Goal: Information Seeking & Learning: Learn about a topic

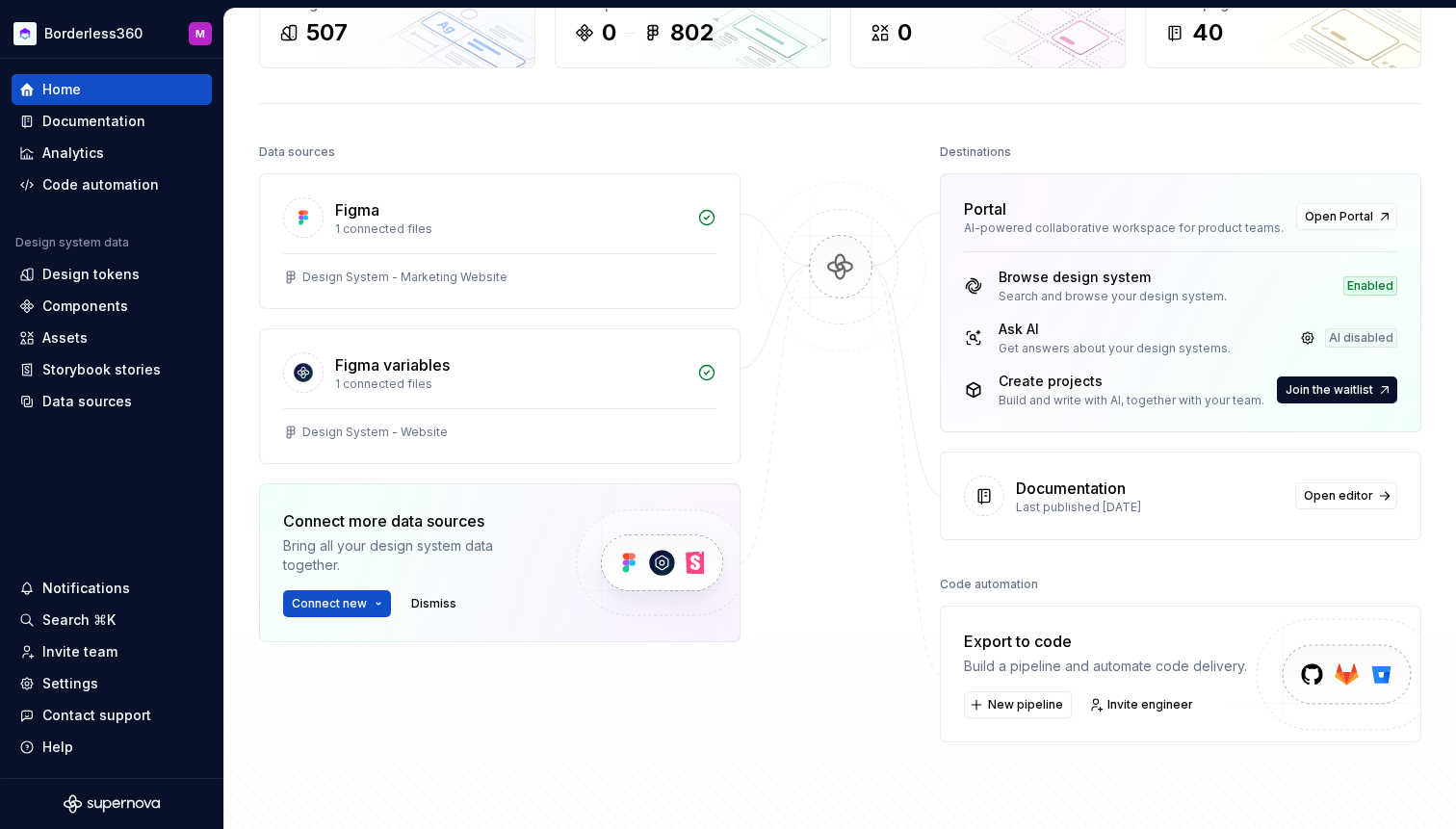
scroll to position [160, 0]
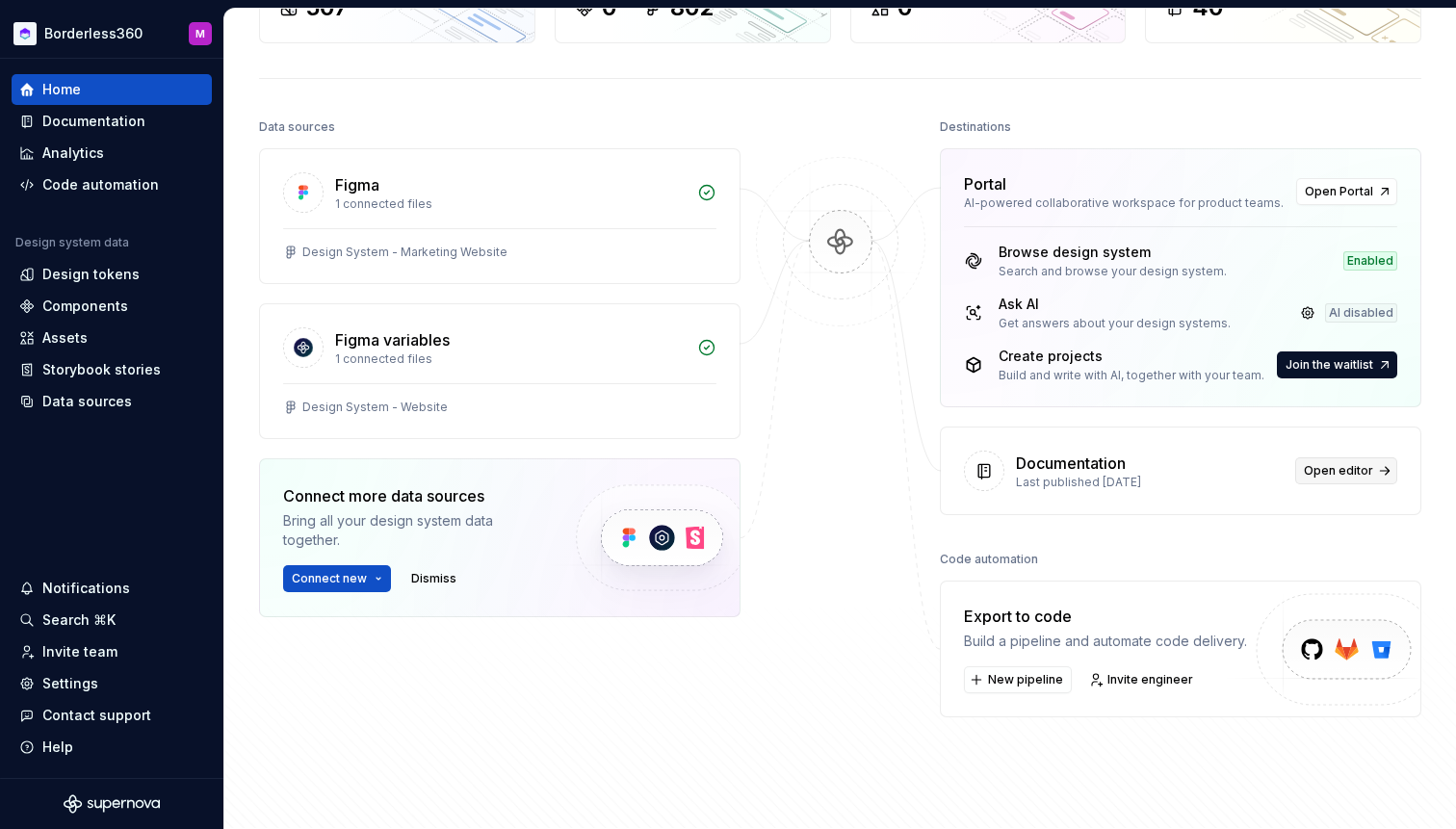
click at [1331, 476] on span "Open editor" at bounding box center [1339, 471] width 70 height 15
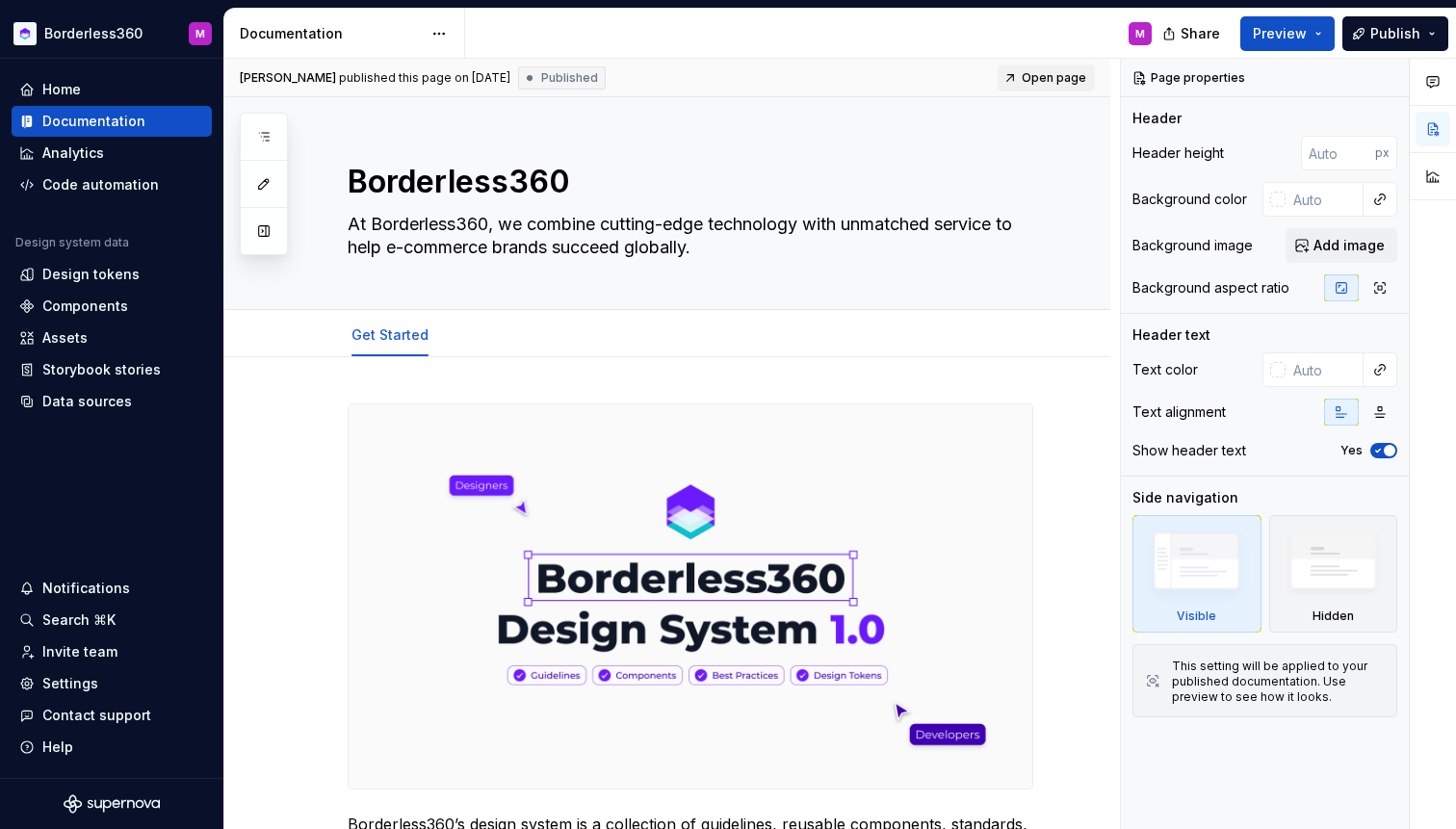
click at [1066, 75] on span "Open page" at bounding box center [1053, 78] width 65 height 15
type textarea "*"
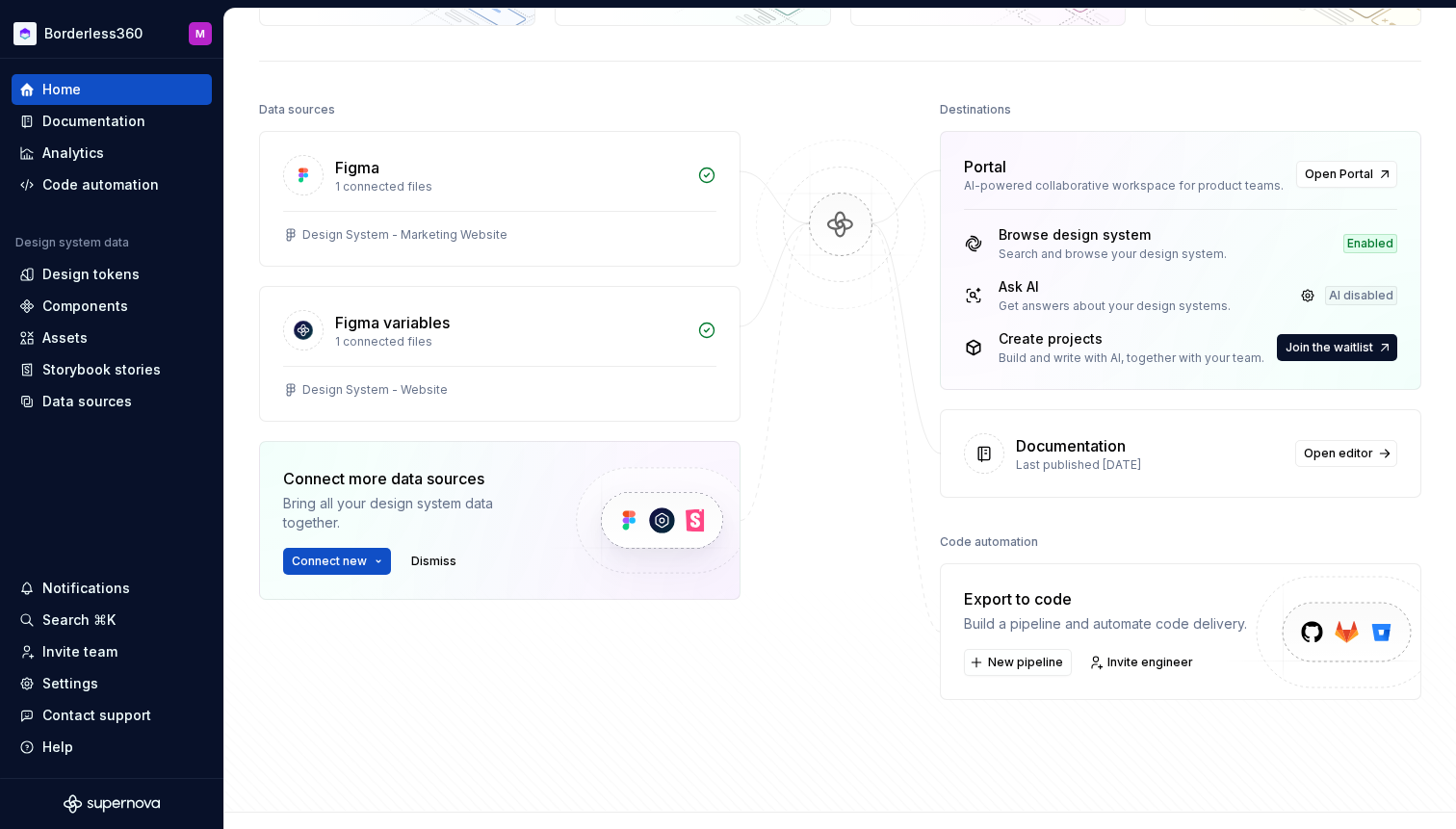
scroll to position [179, 0]
click at [1016, 660] on span "New pipeline" at bounding box center [1026, 660] width 76 height 15
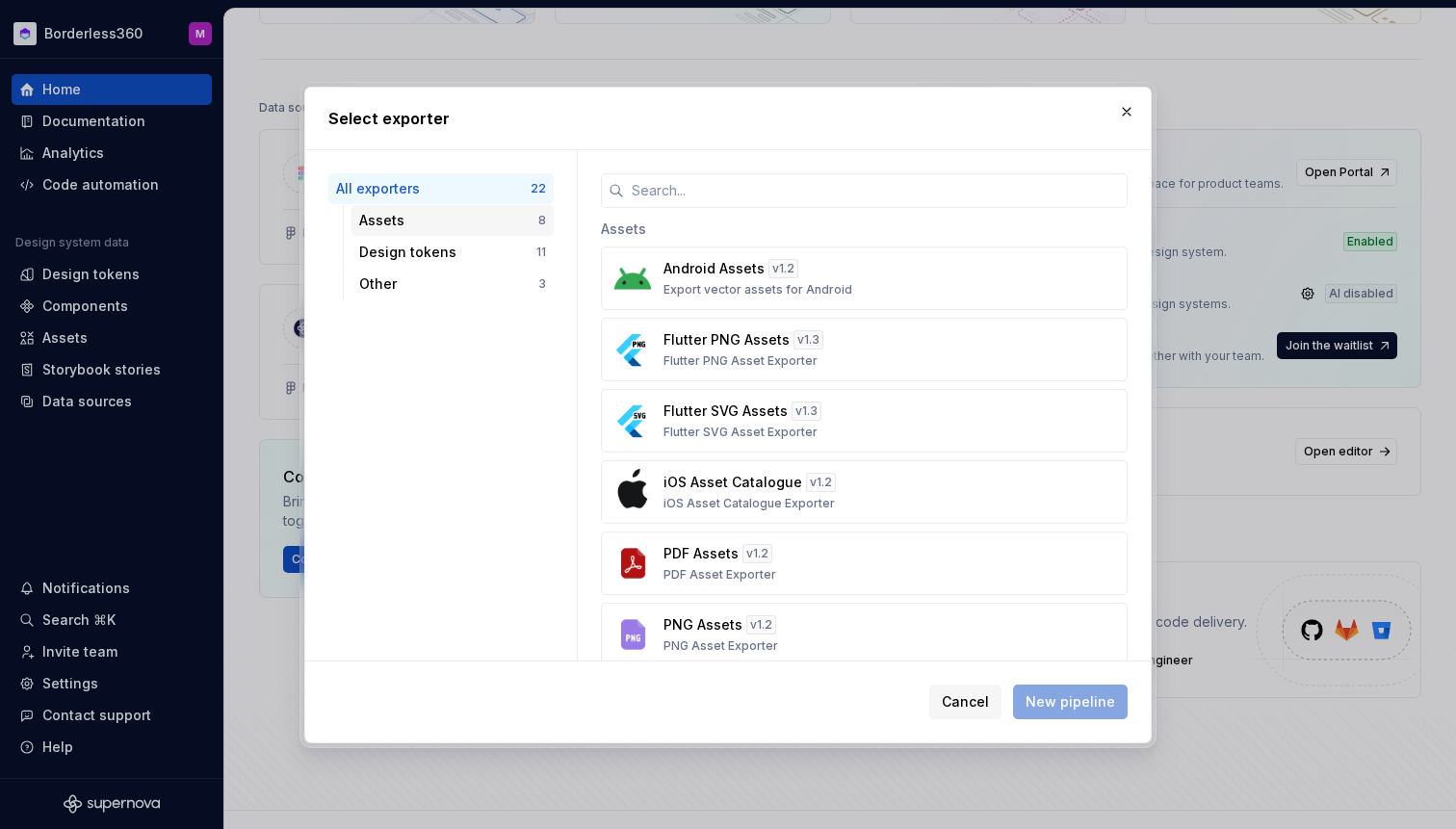
click at [479, 233] on div "Assets 8" at bounding box center [452, 221] width 202 height 31
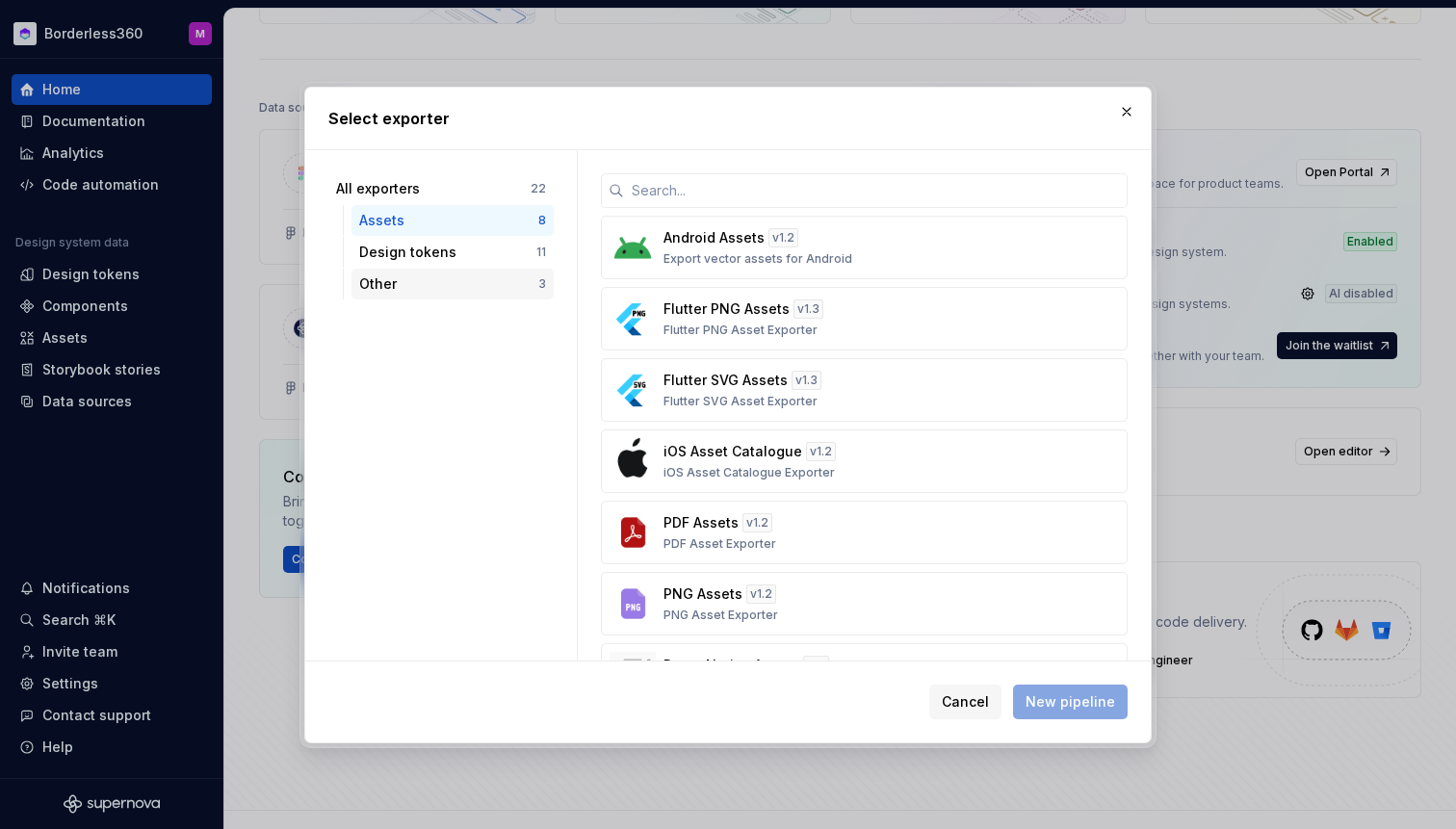
click at [470, 269] on div "Other 3" at bounding box center [452, 285] width 202 height 31
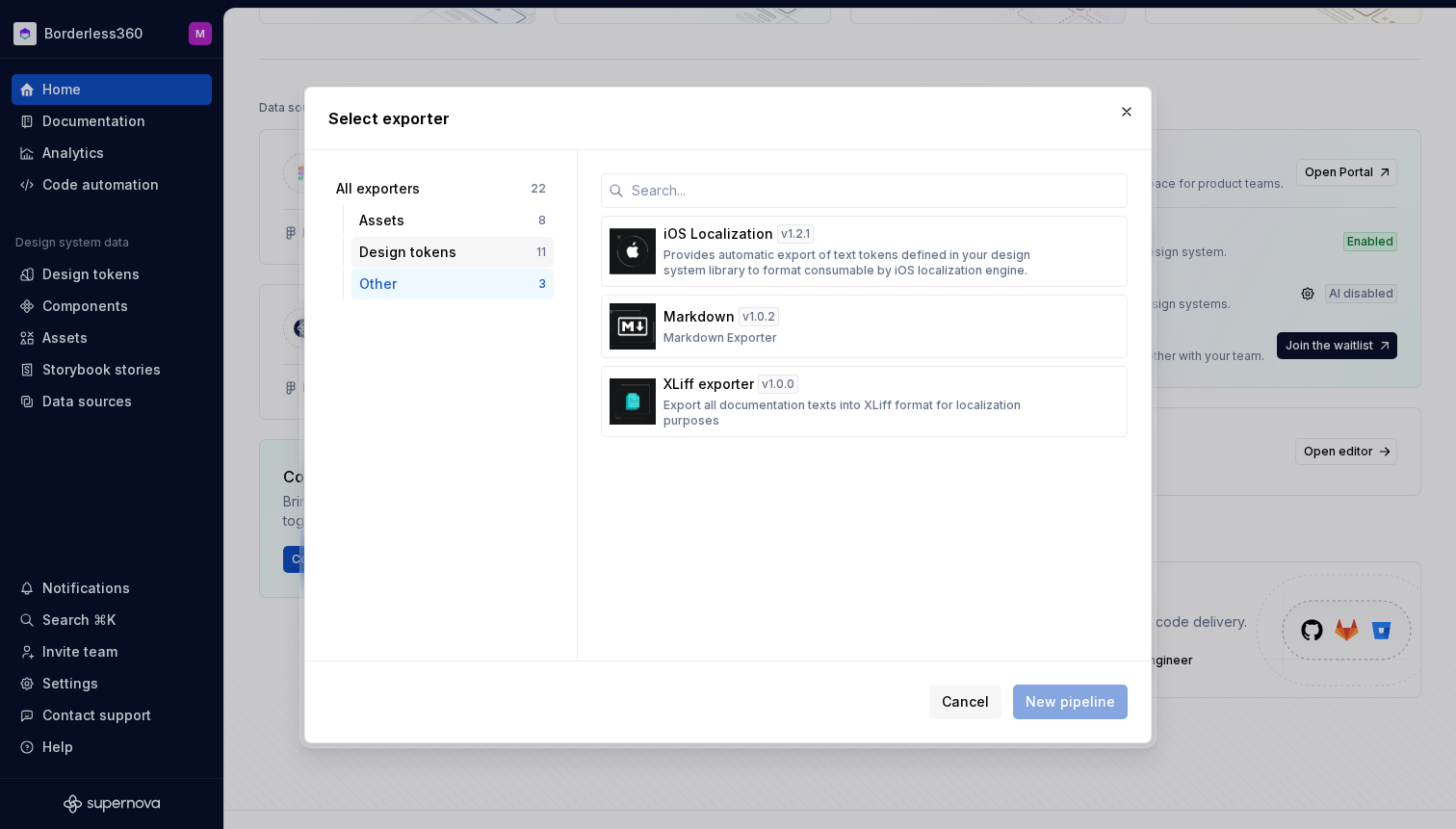
click at [465, 261] on div "Design tokens" at bounding box center [447, 253] width 177 height 19
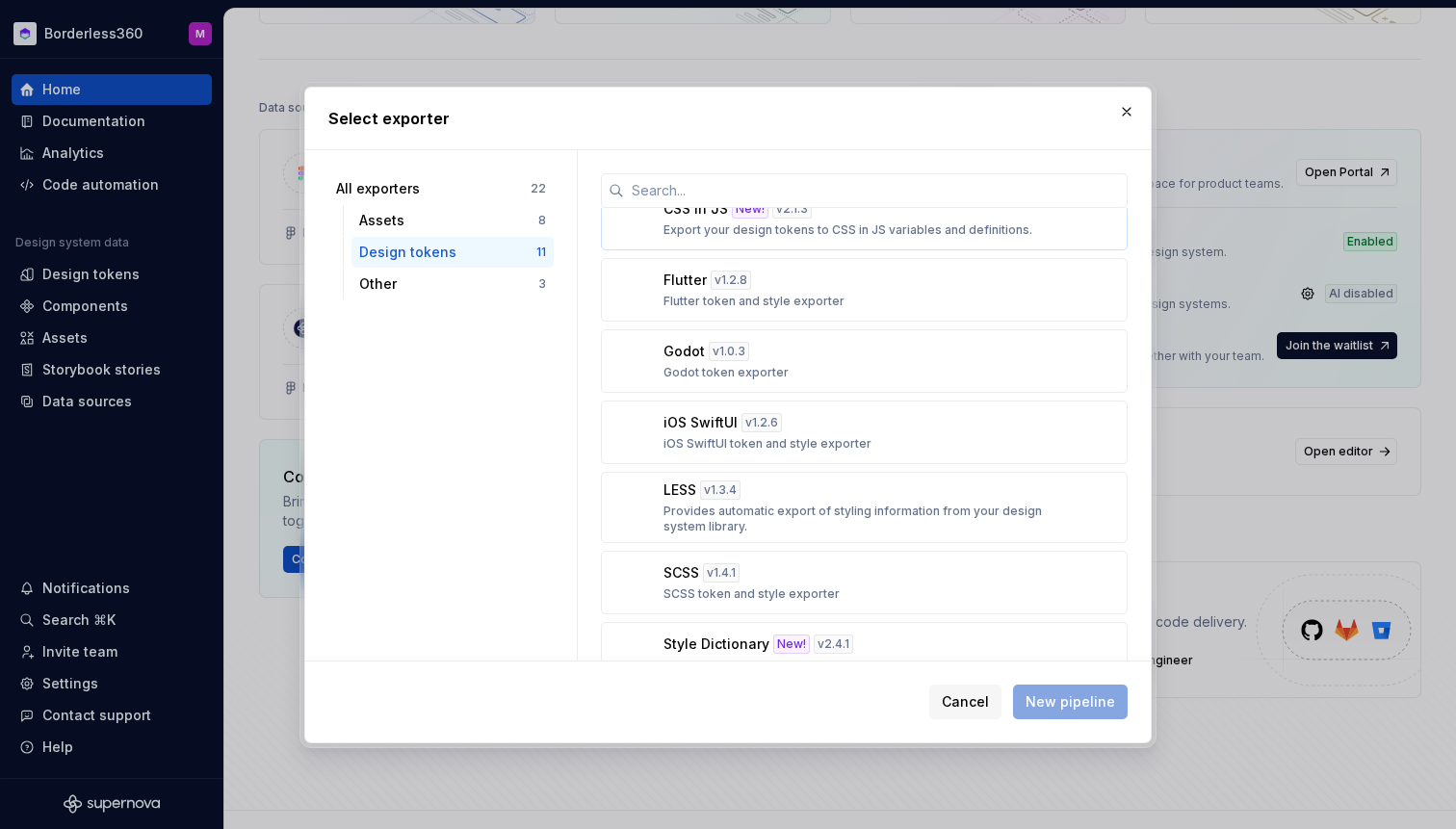
scroll to position [0, 0]
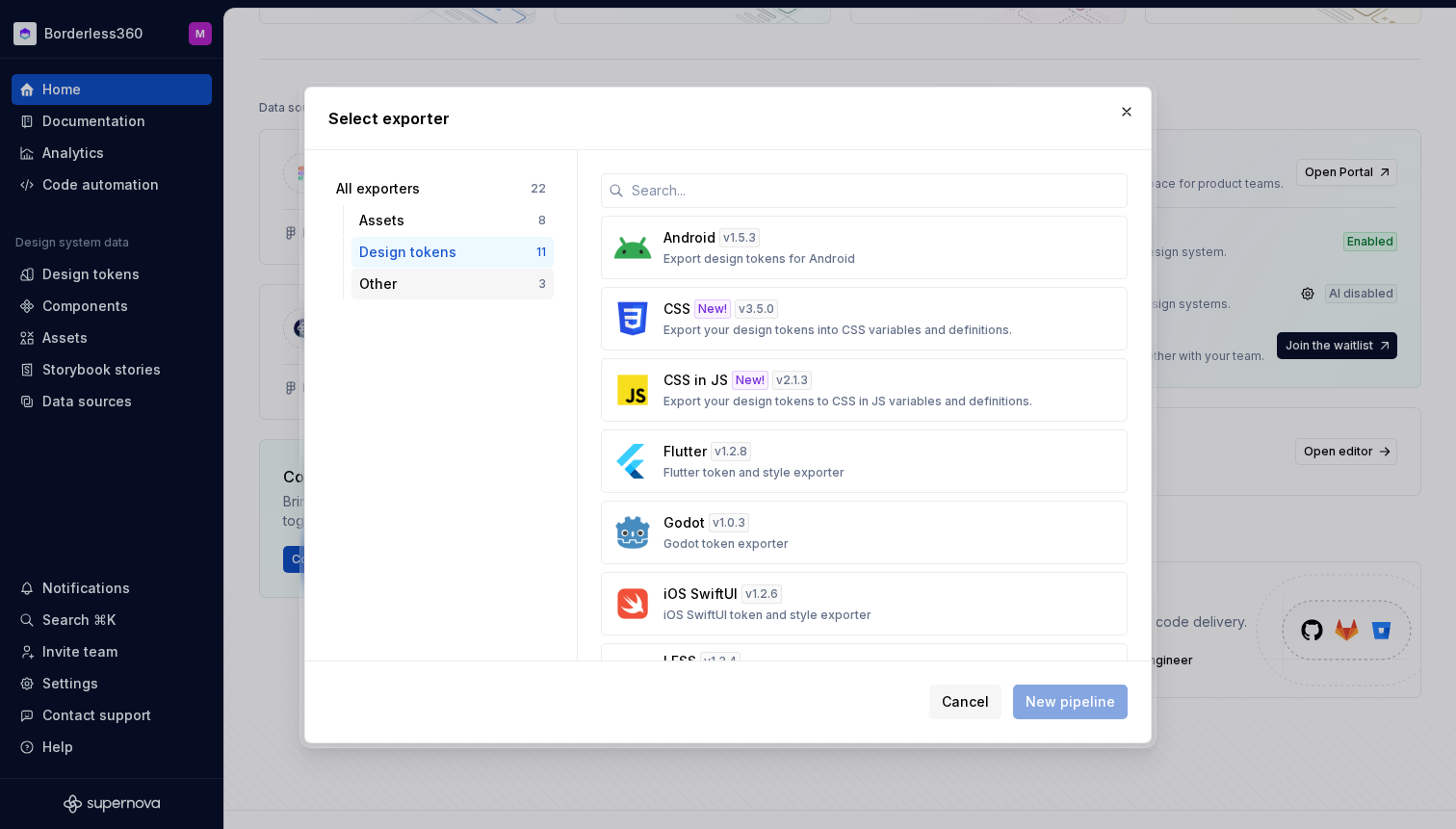
click at [455, 284] on div "Other" at bounding box center [448, 284] width 179 height 19
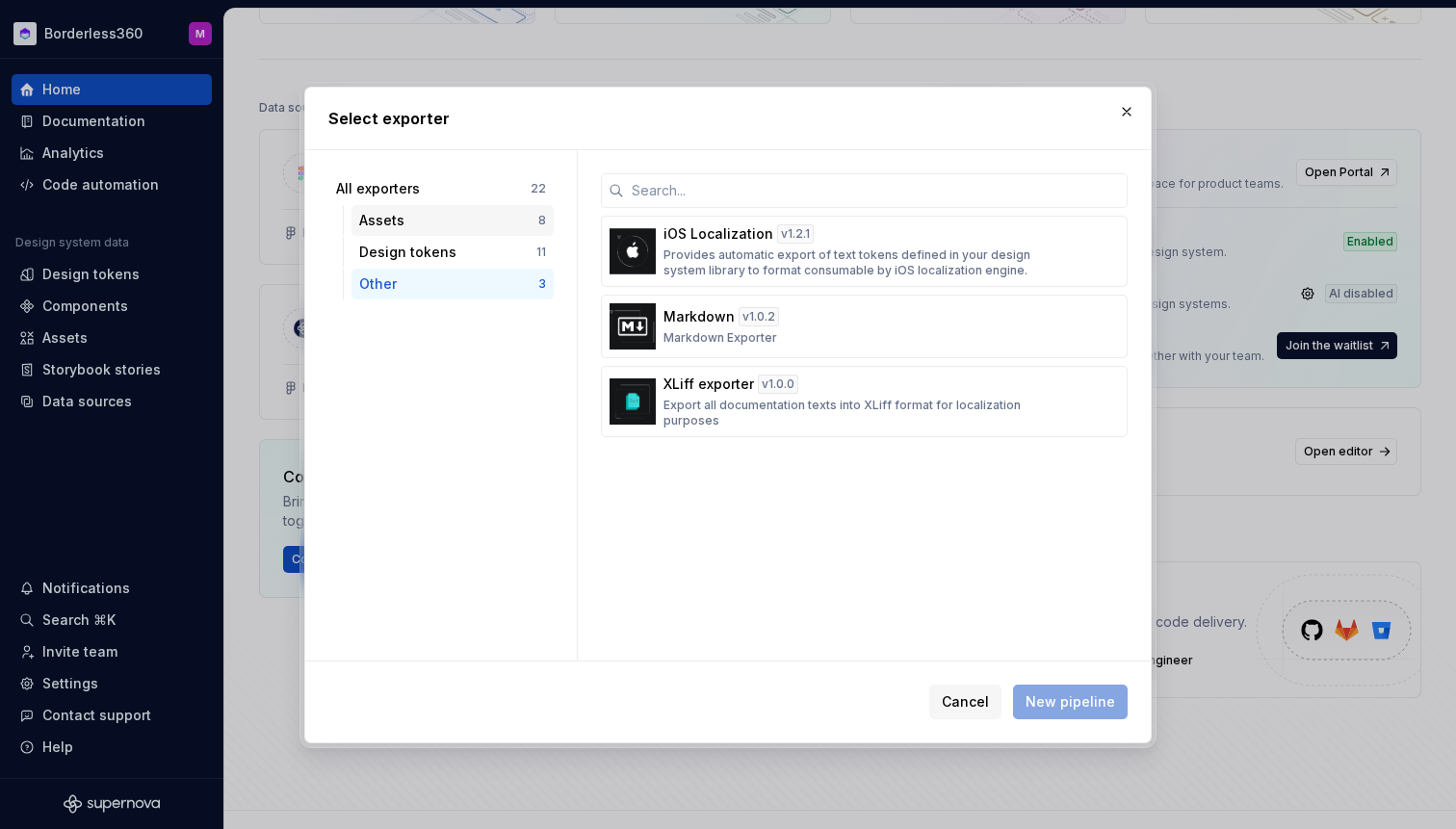
click at [440, 220] on div "Assets" at bounding box center [448, 221] width 179 height 19
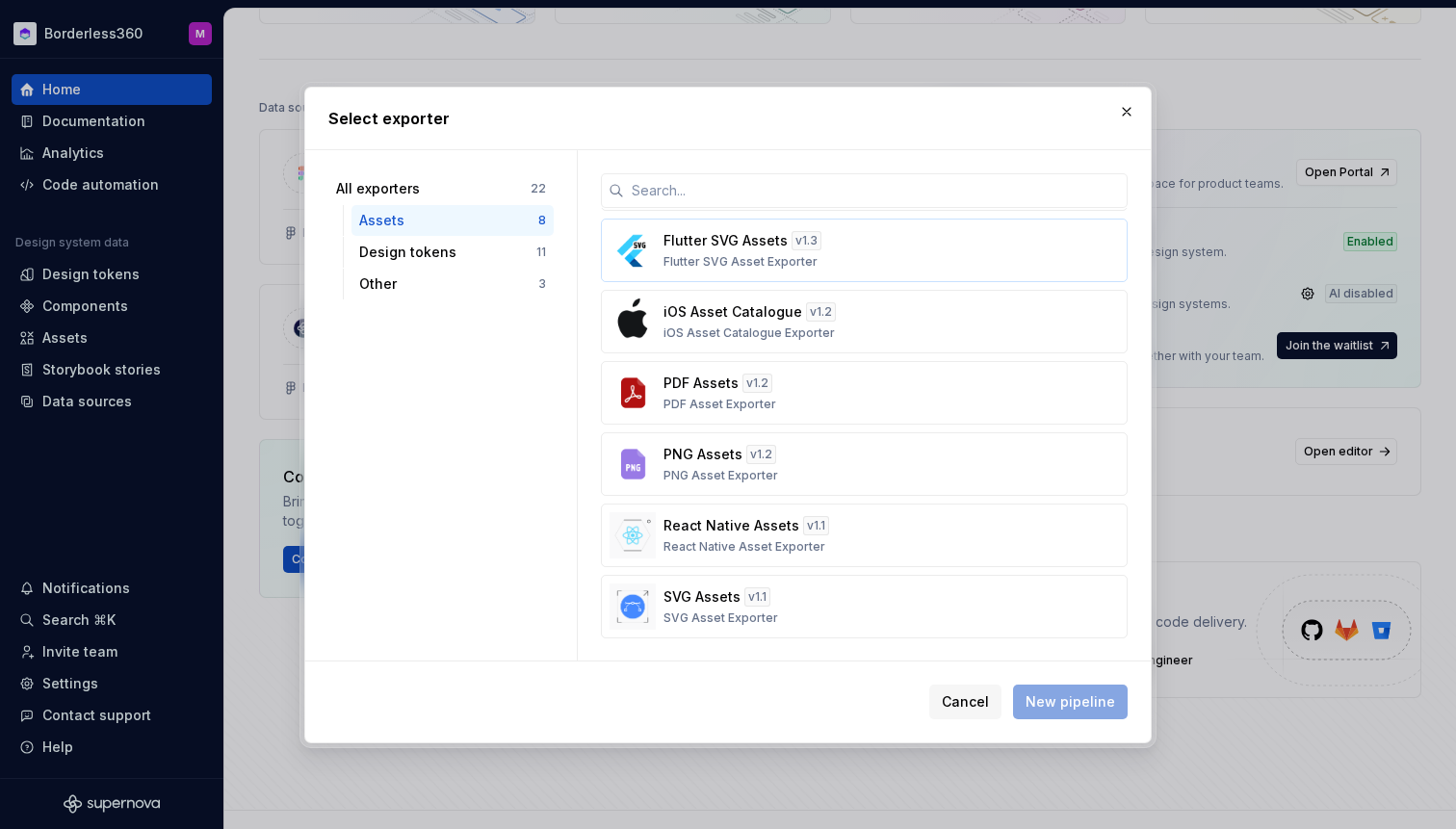
scroll to position [140, 0]
click at [885, 466] on div "PNG Assets v 1.2 PNG Asset Exporter" at bounding box center [858, 464] width 390 height 39
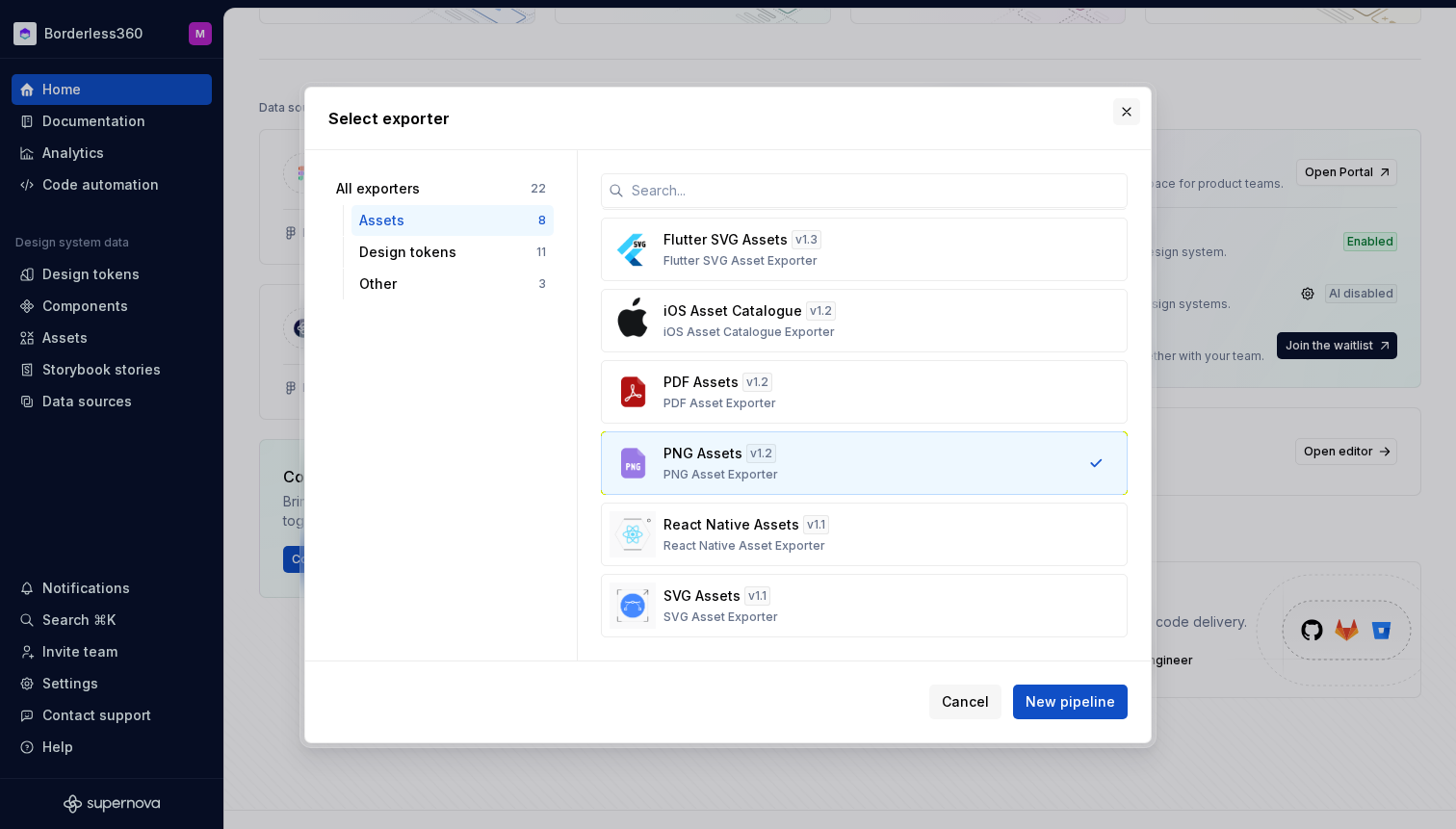
click at [1122, 107] on button "button" at bounding box center [1127, 111] width 27 height 27
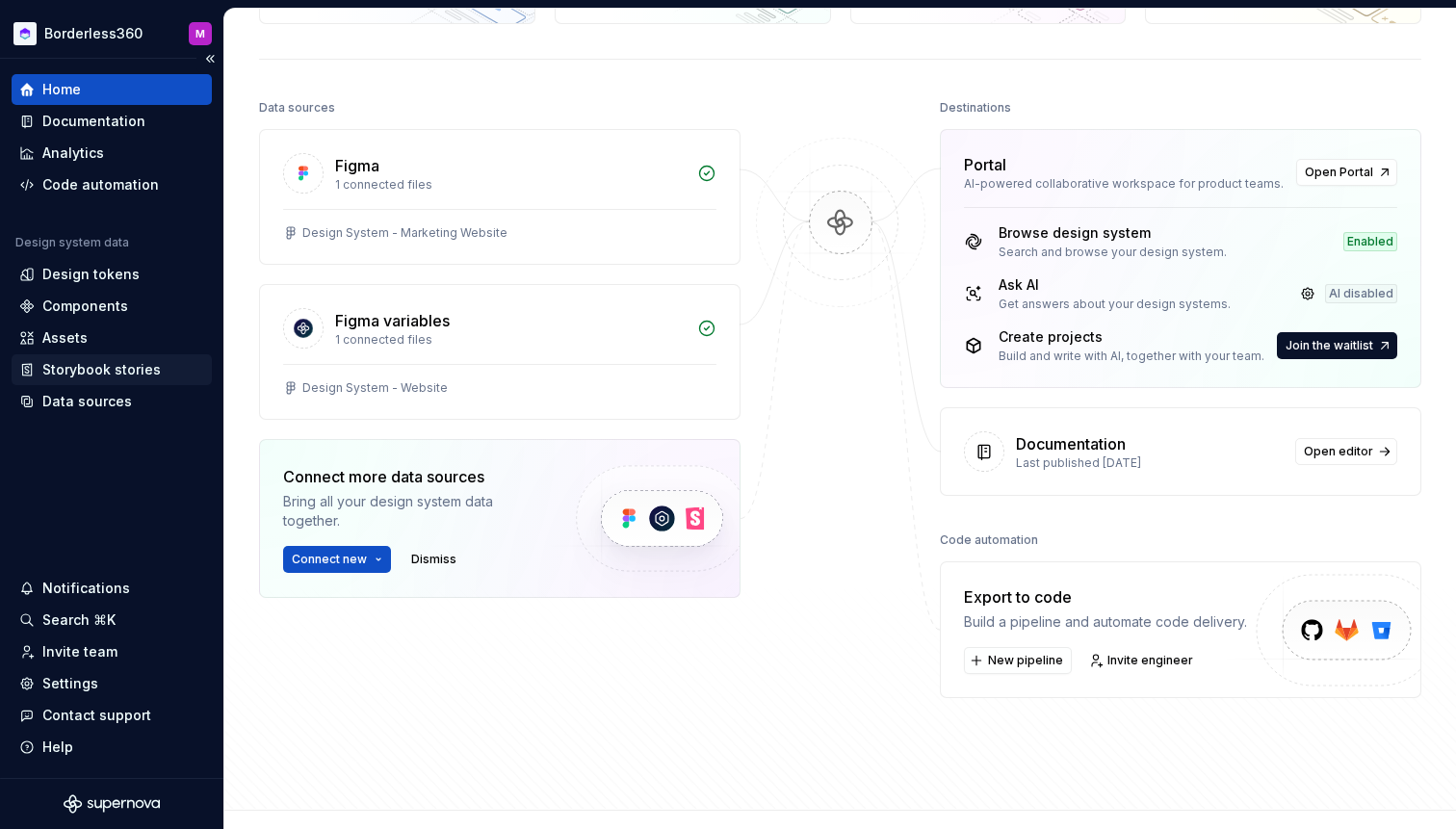
click at [102, 365] on div "Storybook stories" at bounding box center [102, 370] width 118 height 19
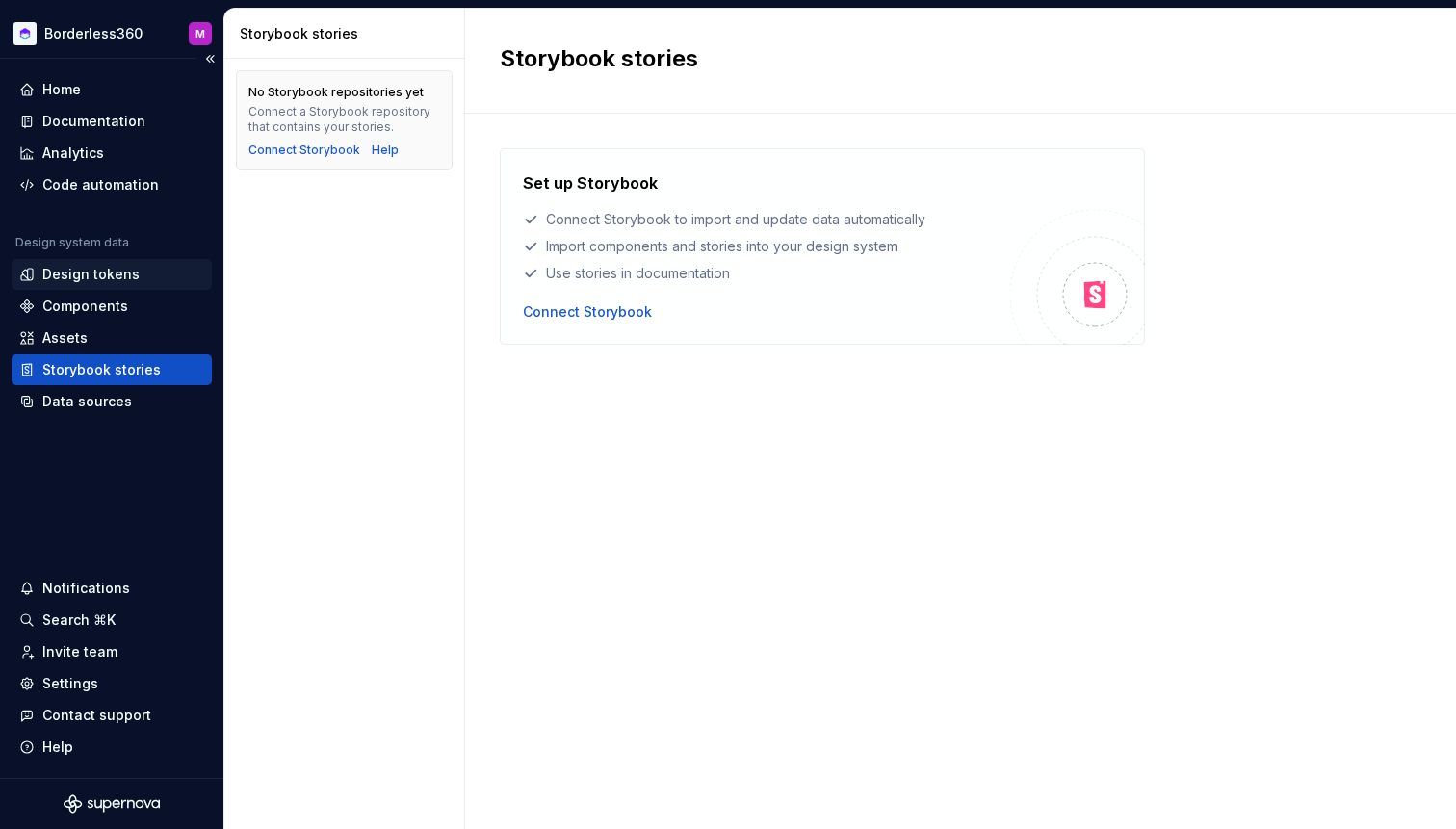
click at [113, 269] on div "Design tokens" at bounding box center [91, 275] width 97 height 19
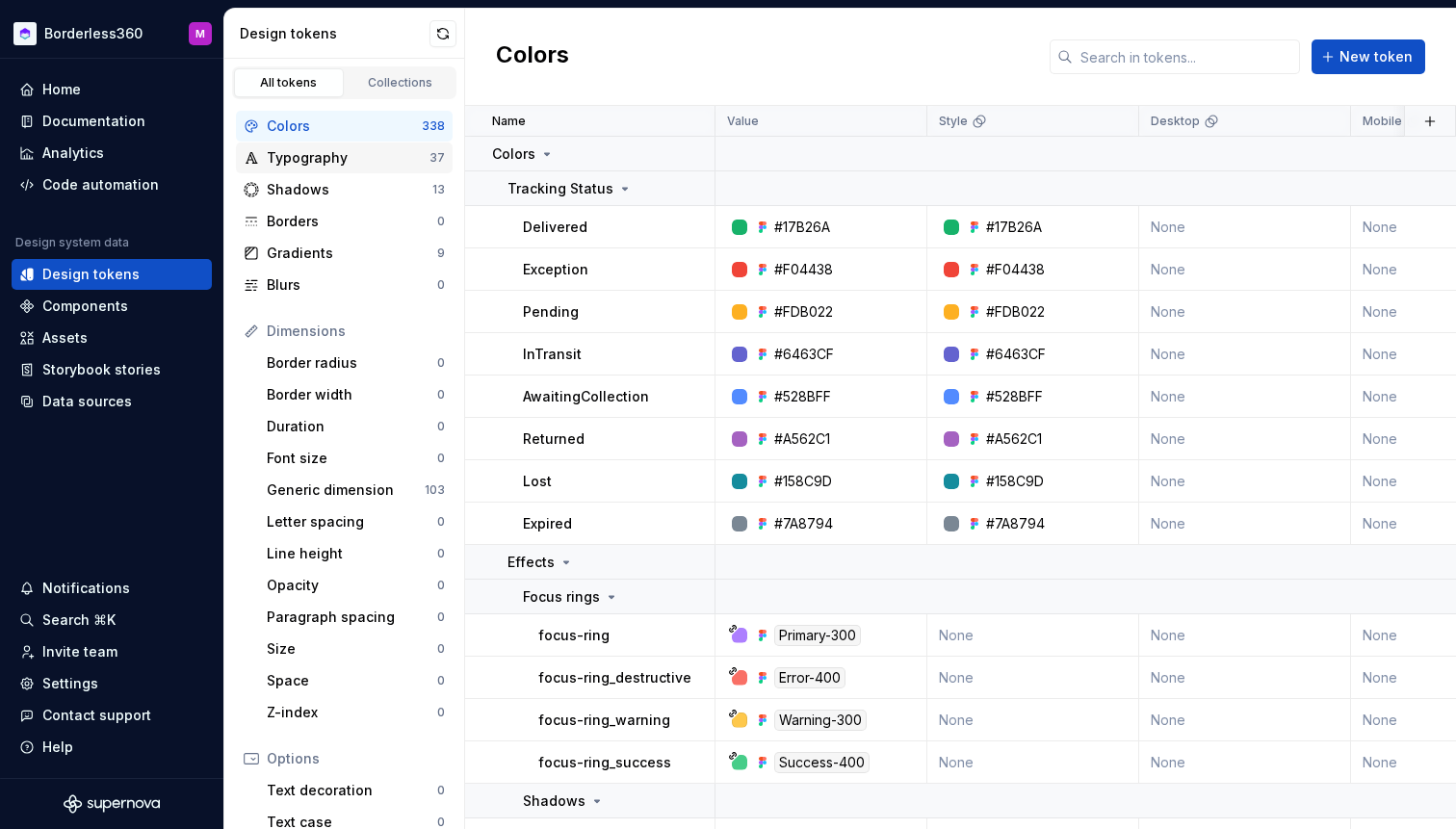
click at [318, 153] on div "Typography" at bounding box center [349, 158] width 163 height 19
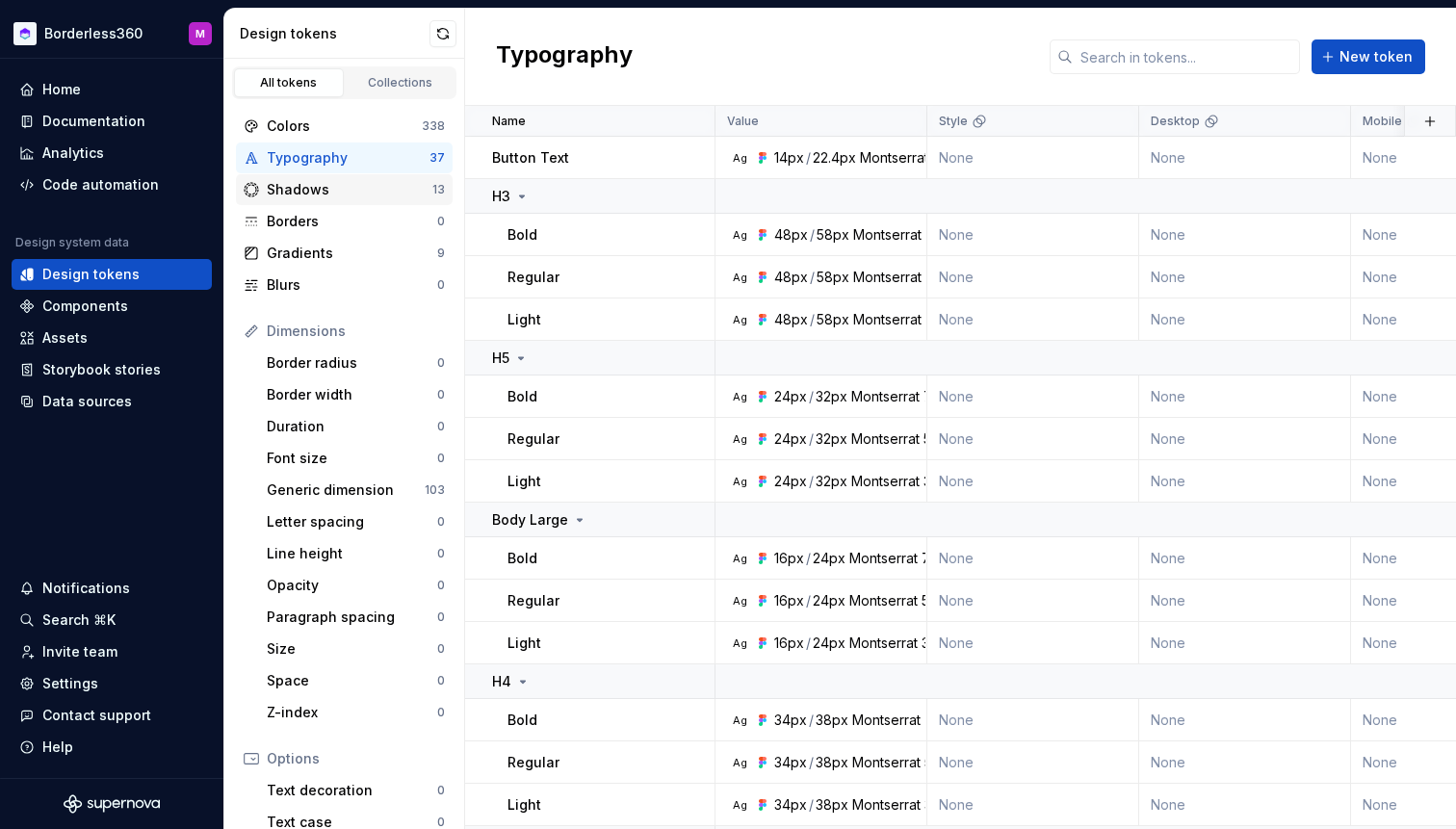
click at [327, 192] on div "Shadows" at bounding box center [349, 190] width 166 height 19
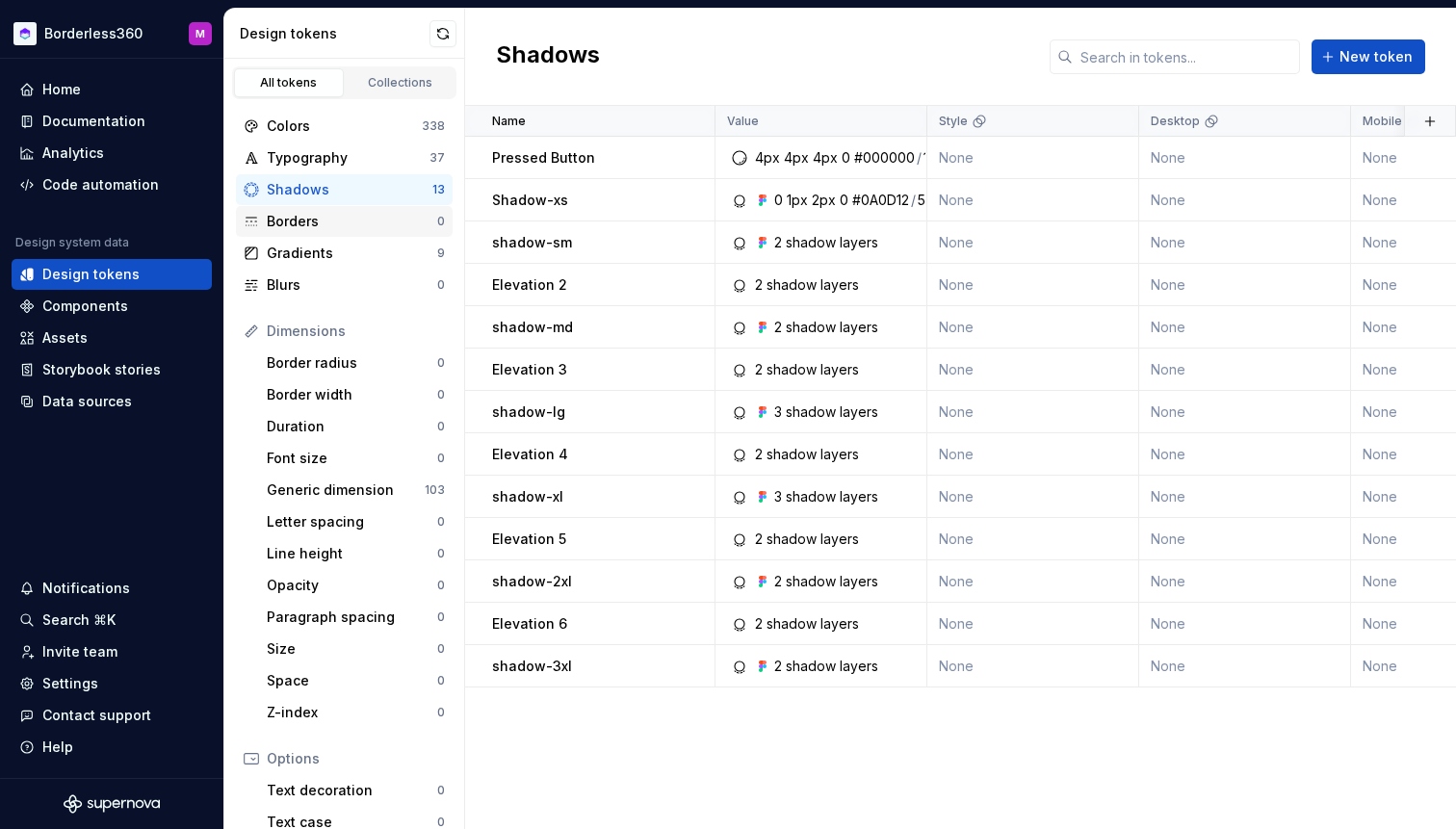
click at [331, 216] on div "Borders" at bounding box center [352, 222] width 170 height 19
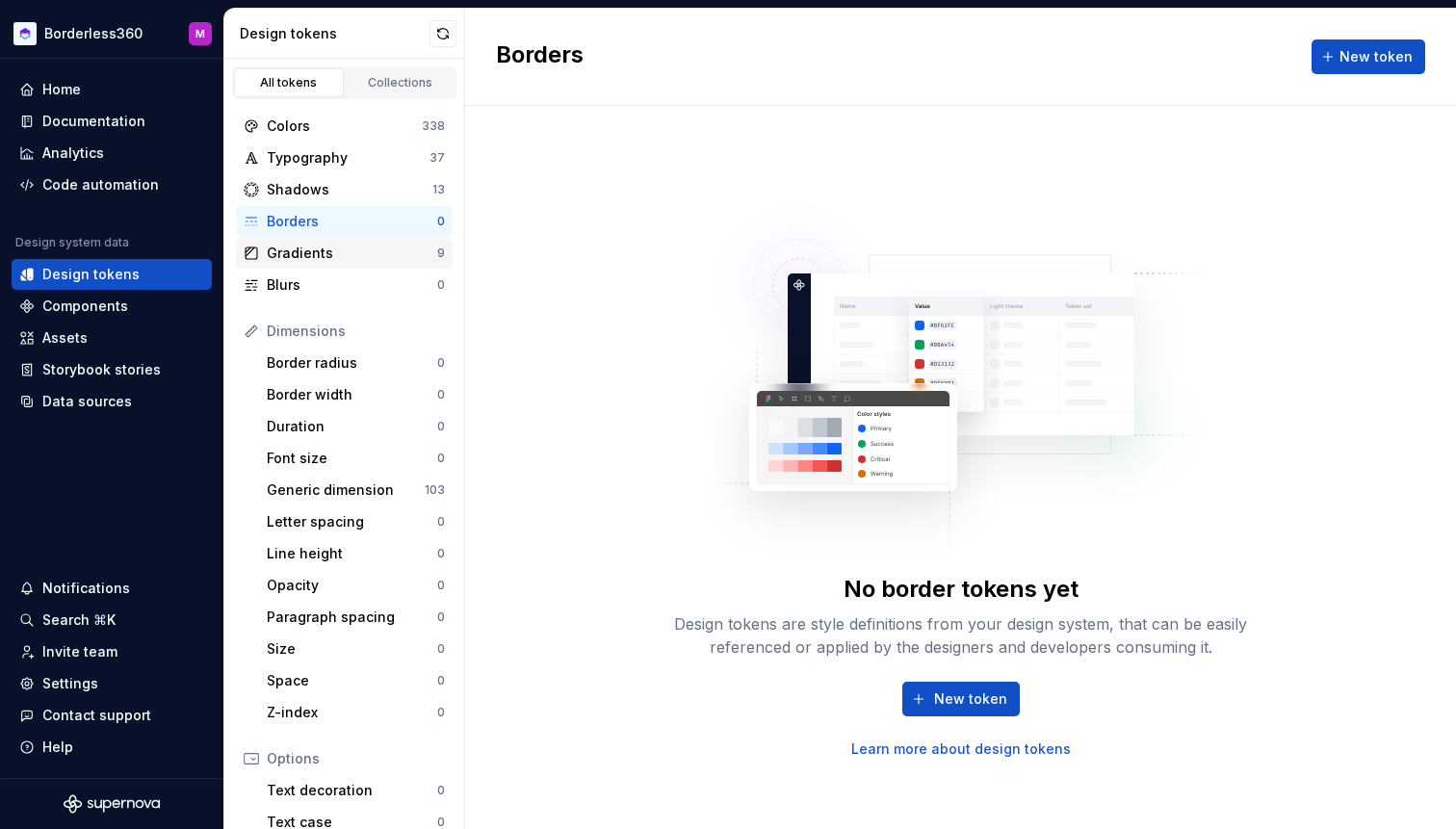
click at [330, 258] on div "Gradients" at bounding box center [352, 254] width 170 height 19
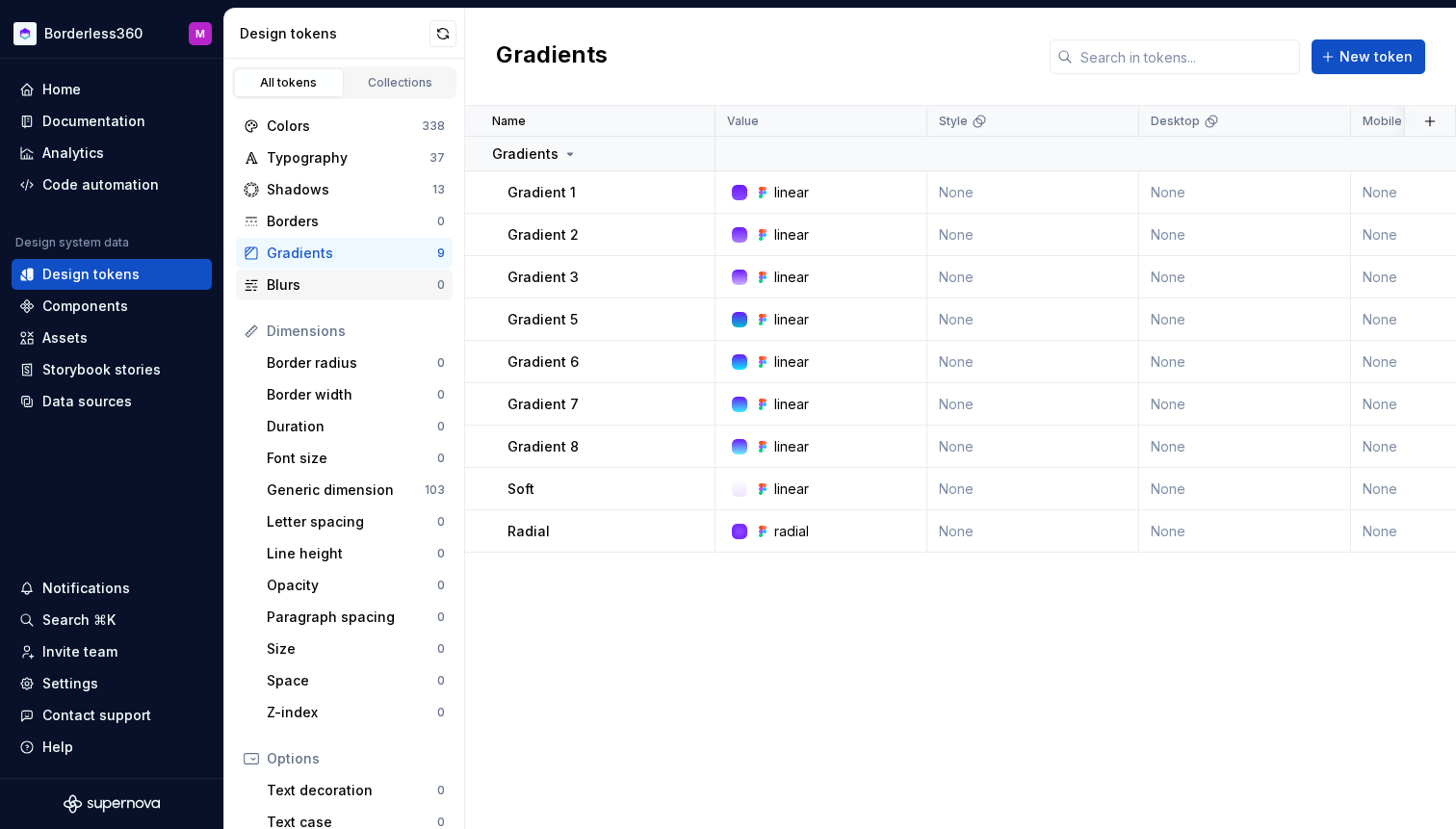
click at [329, 293] on div "Blurs" at bounding box center [352, 285] width 170 height 19
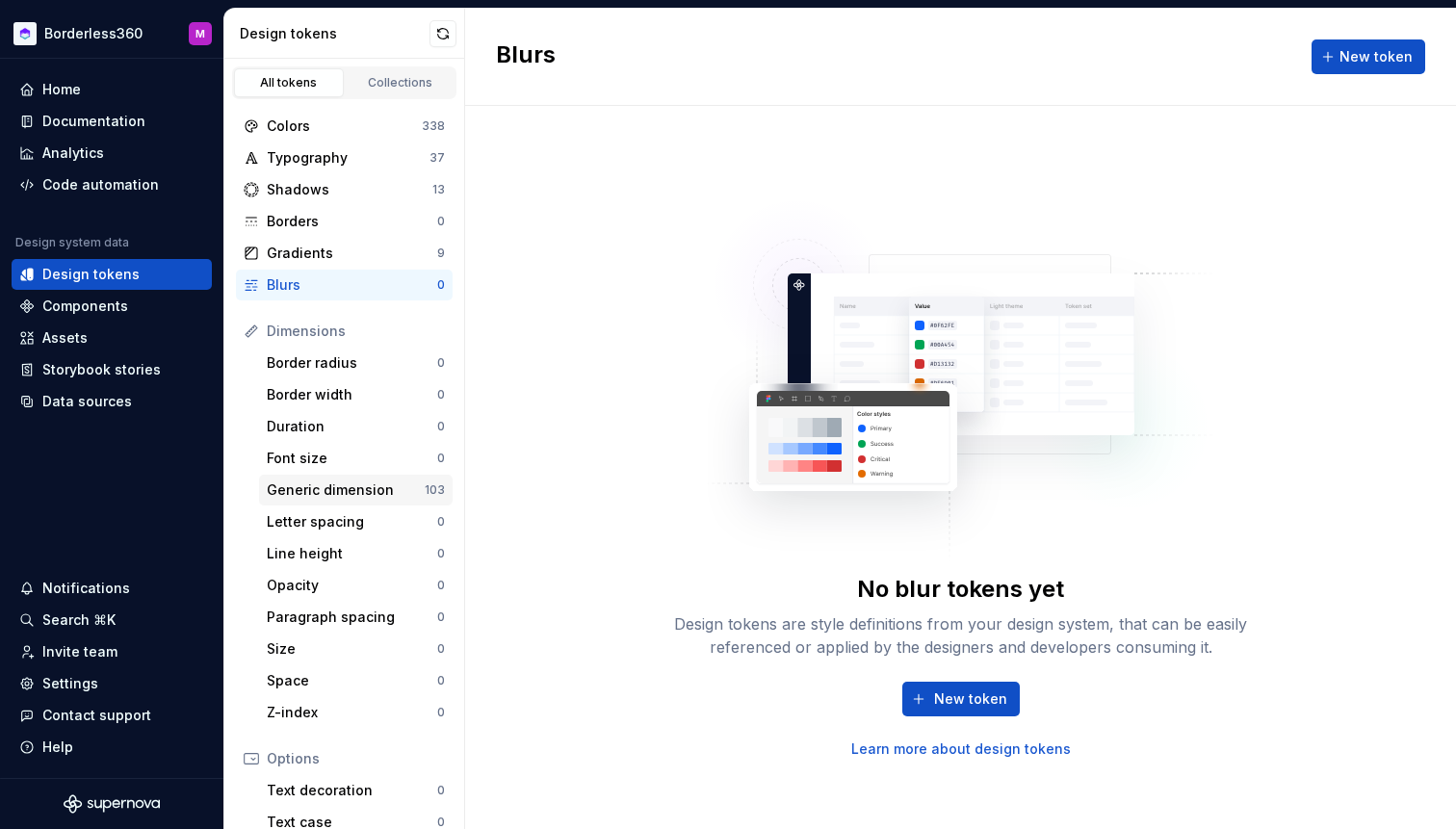
click at [326, 488] on div "Generic dimension" at bounding box center [346, 490] width 158 height 19
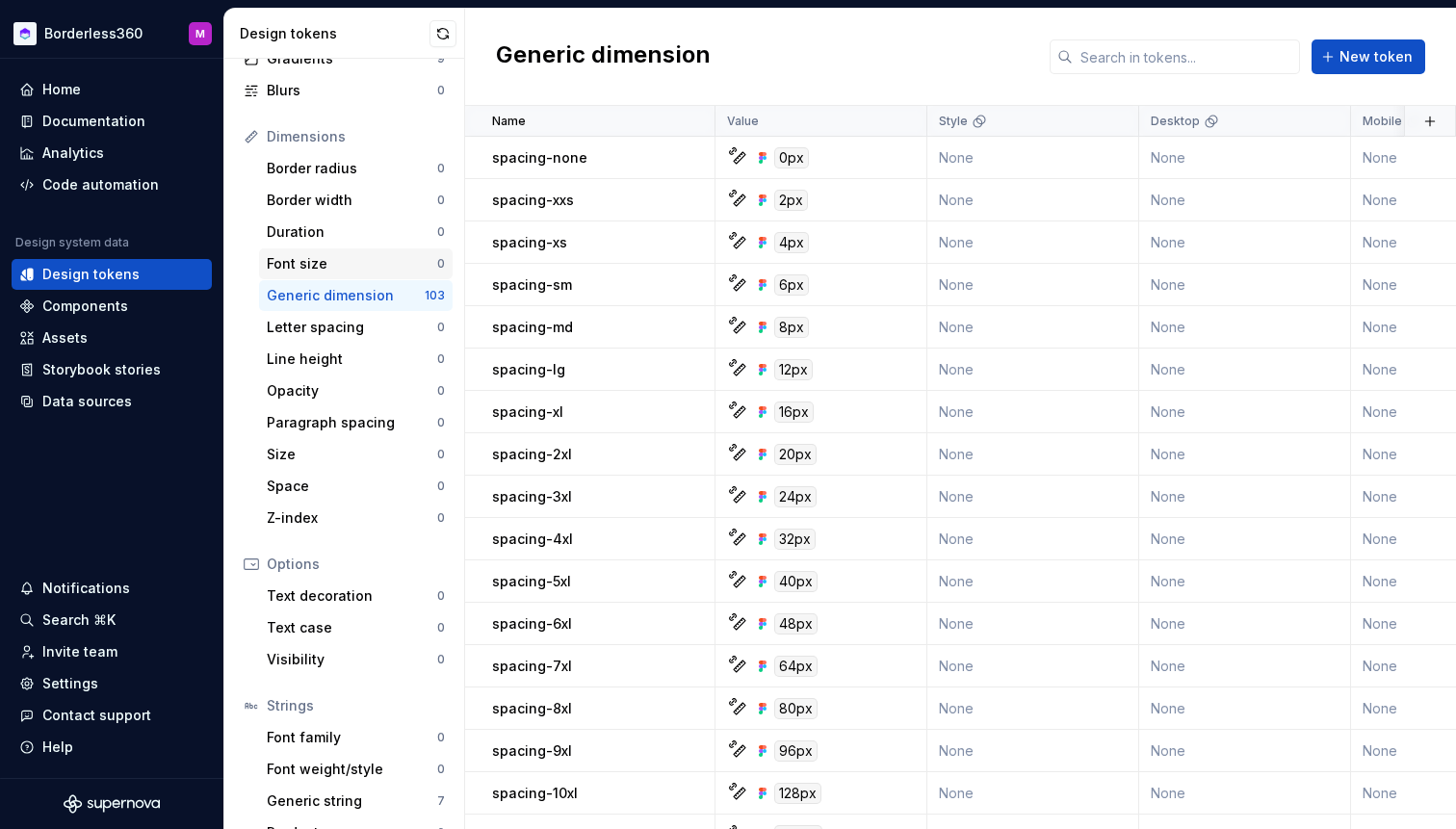
scroll to position [226, 0]
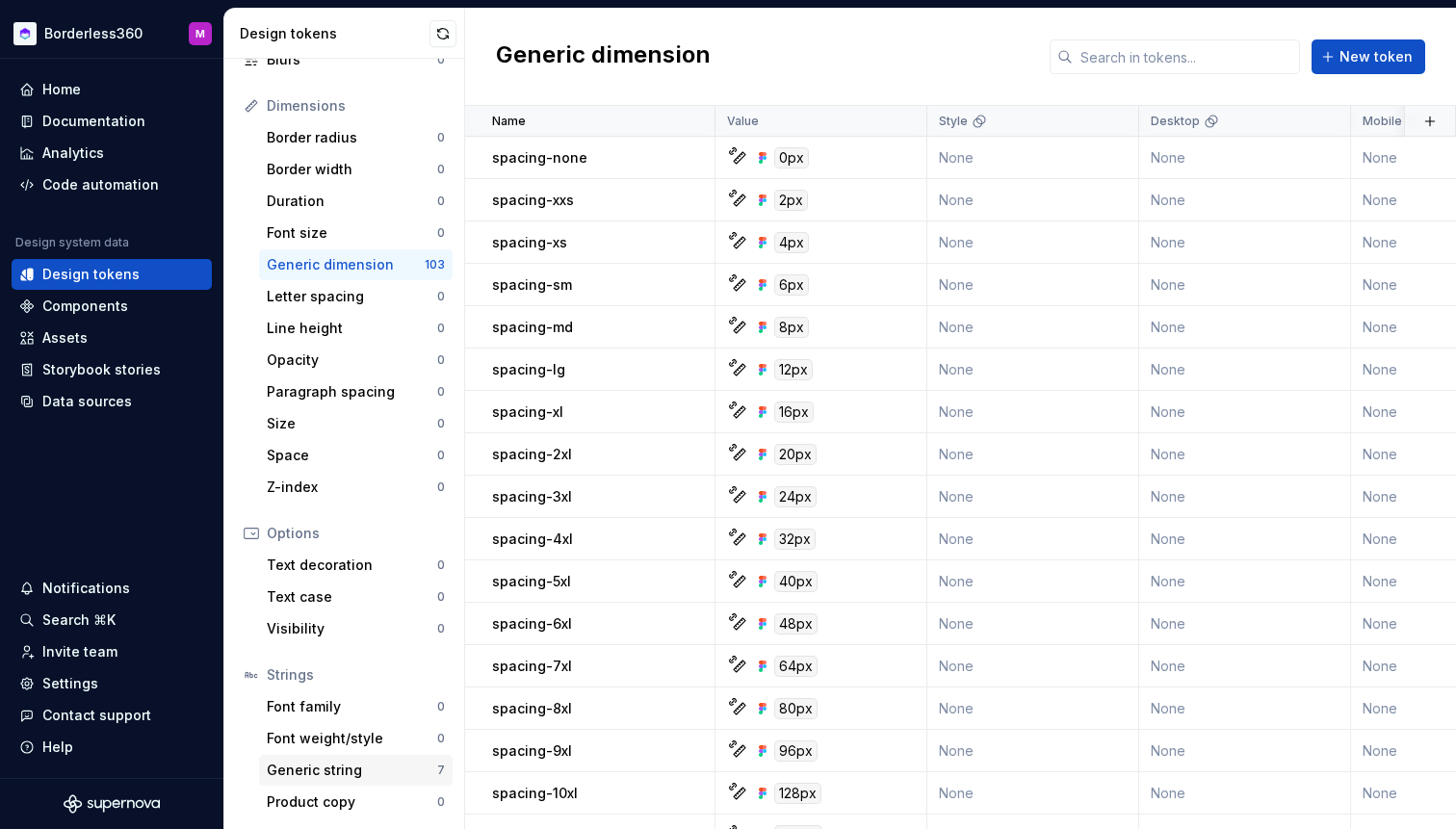
click at [336, 775] on div "Generic string" at bounding box center [352, 771] width 170 height 19
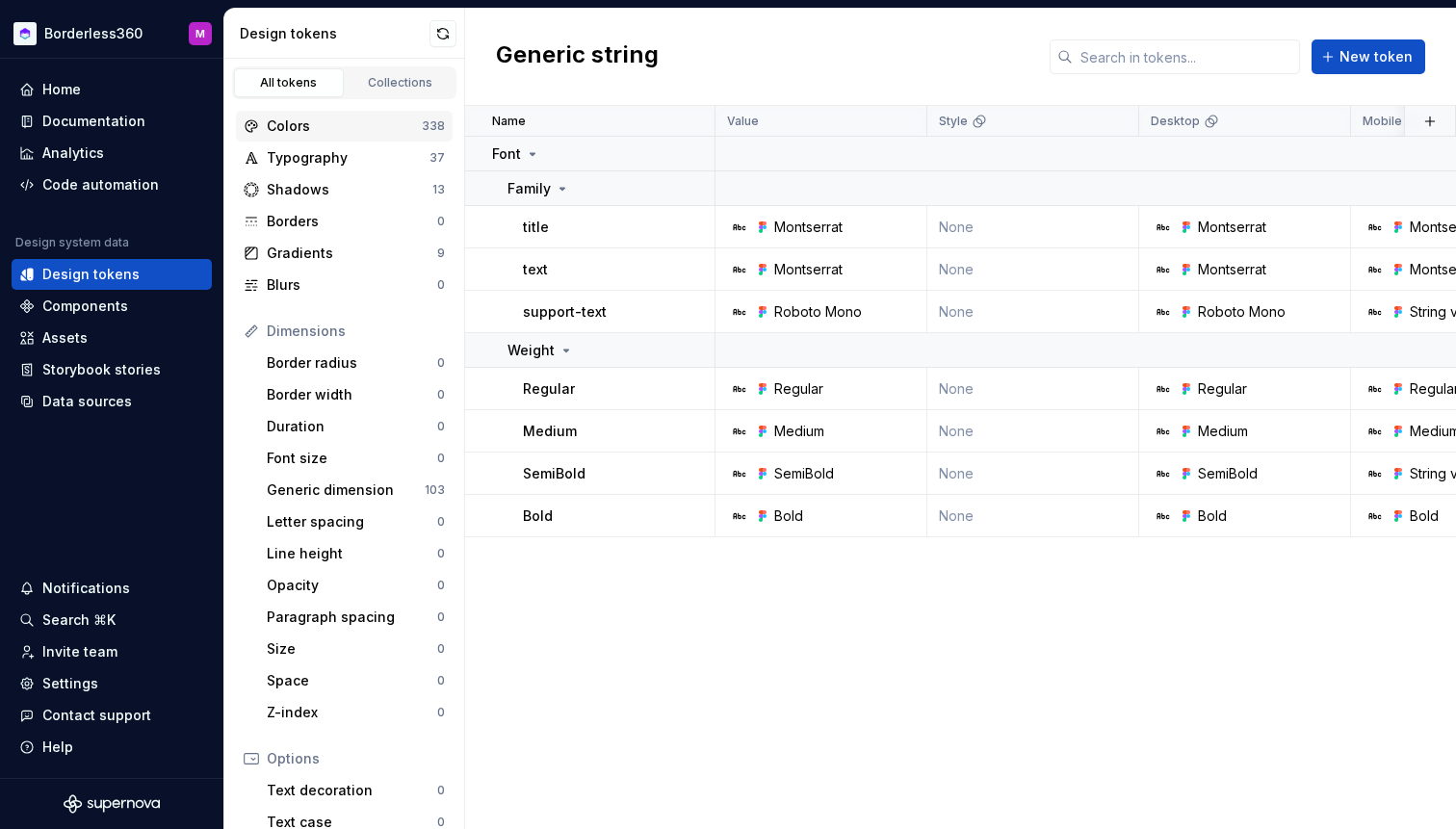
click at [348, 119] on div "Colors" at bounding box center [345, 126] width 155 height 19
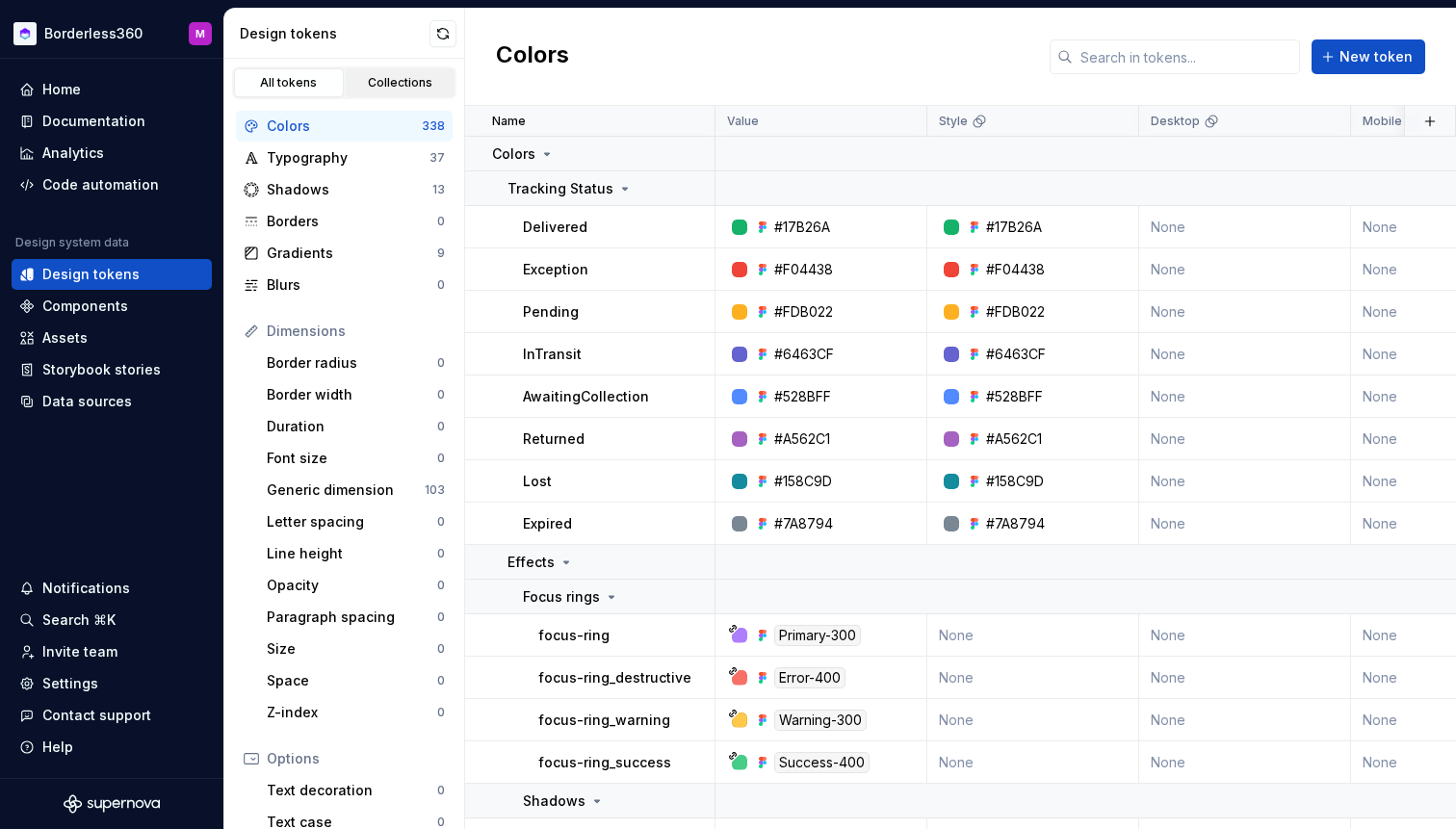
click at [397, 84] on div "Collections" at bounding box center [400, 83] width 96 height 15
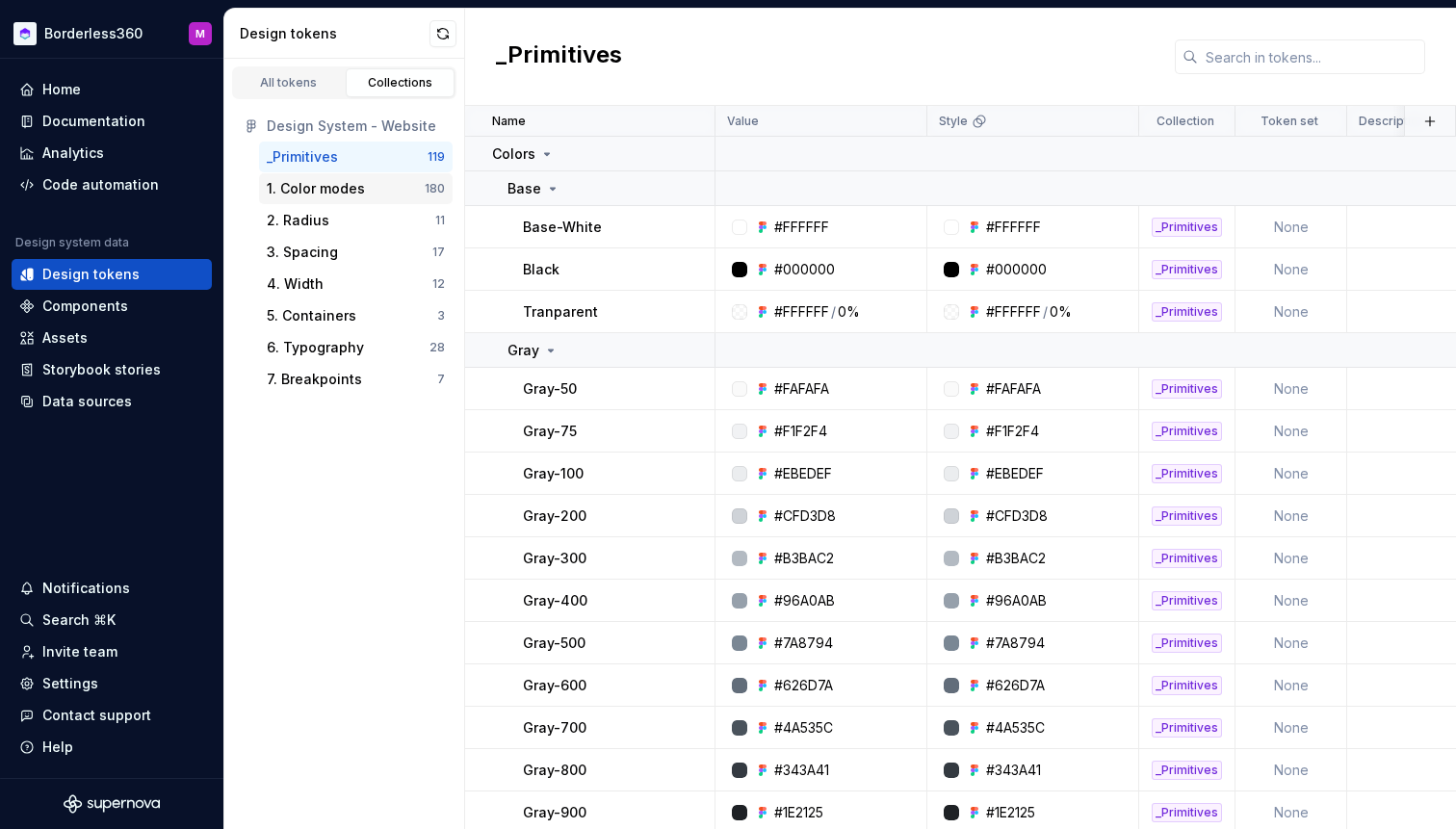
click at [357, 195] on div "1. Color modes" at bounding box center [316, 189] width 98 height 19
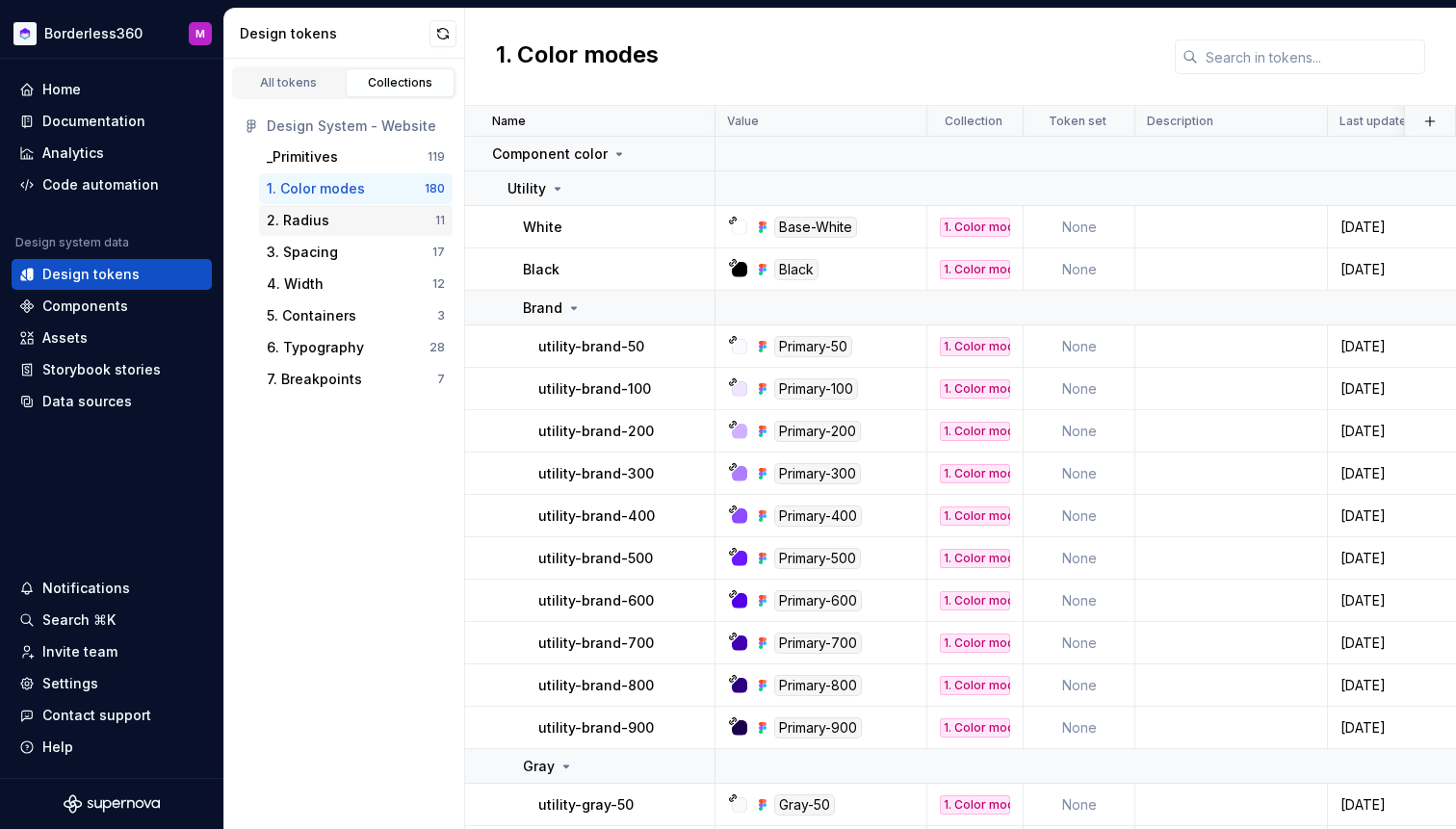
click at [350, 220] on div "2. Radius" at bounding box center [351, 221] width 168 height 19
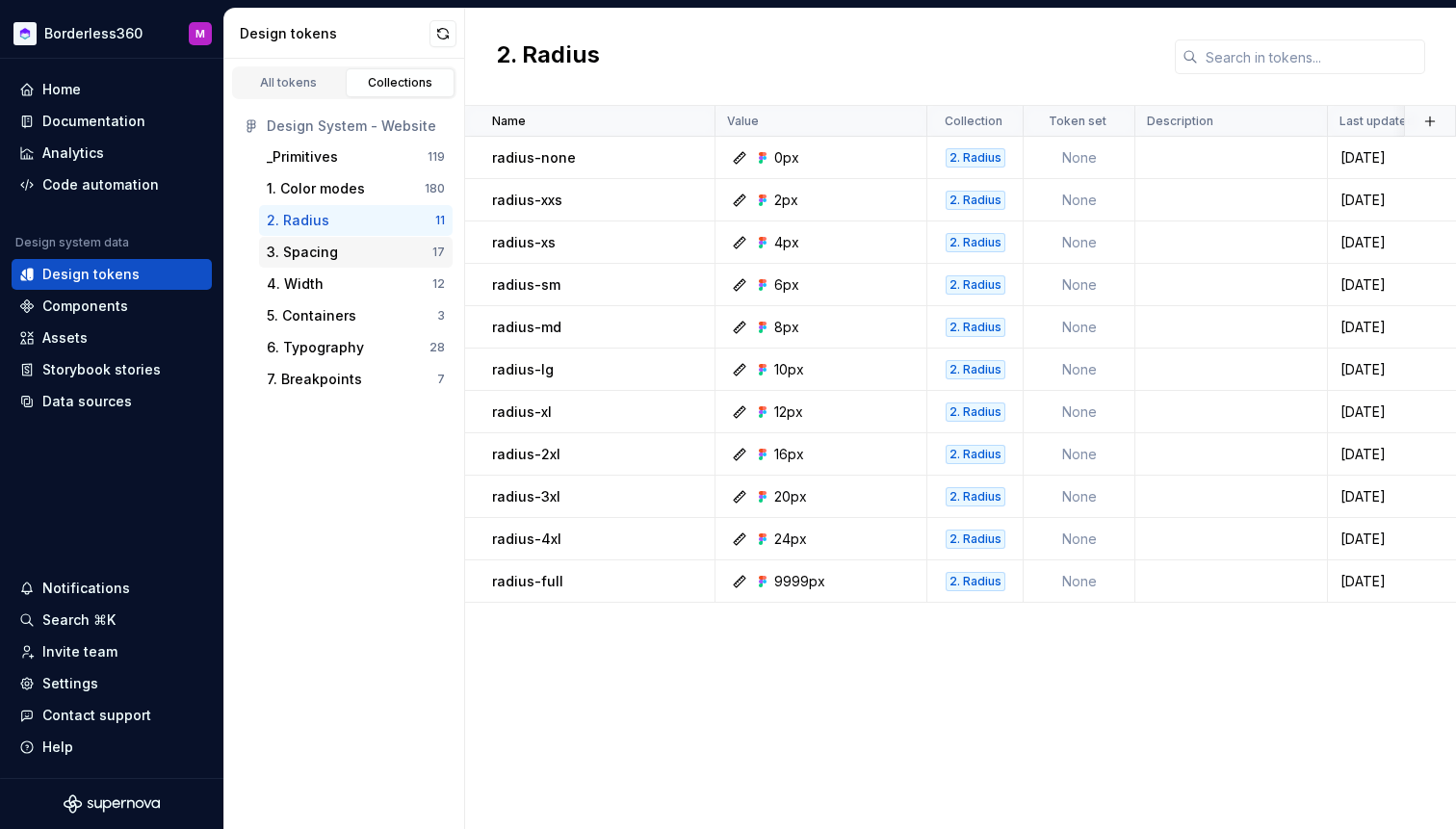
click at [346, 260] on div "3. Spacing" at bounding box center [349, 253] width 166 height 19
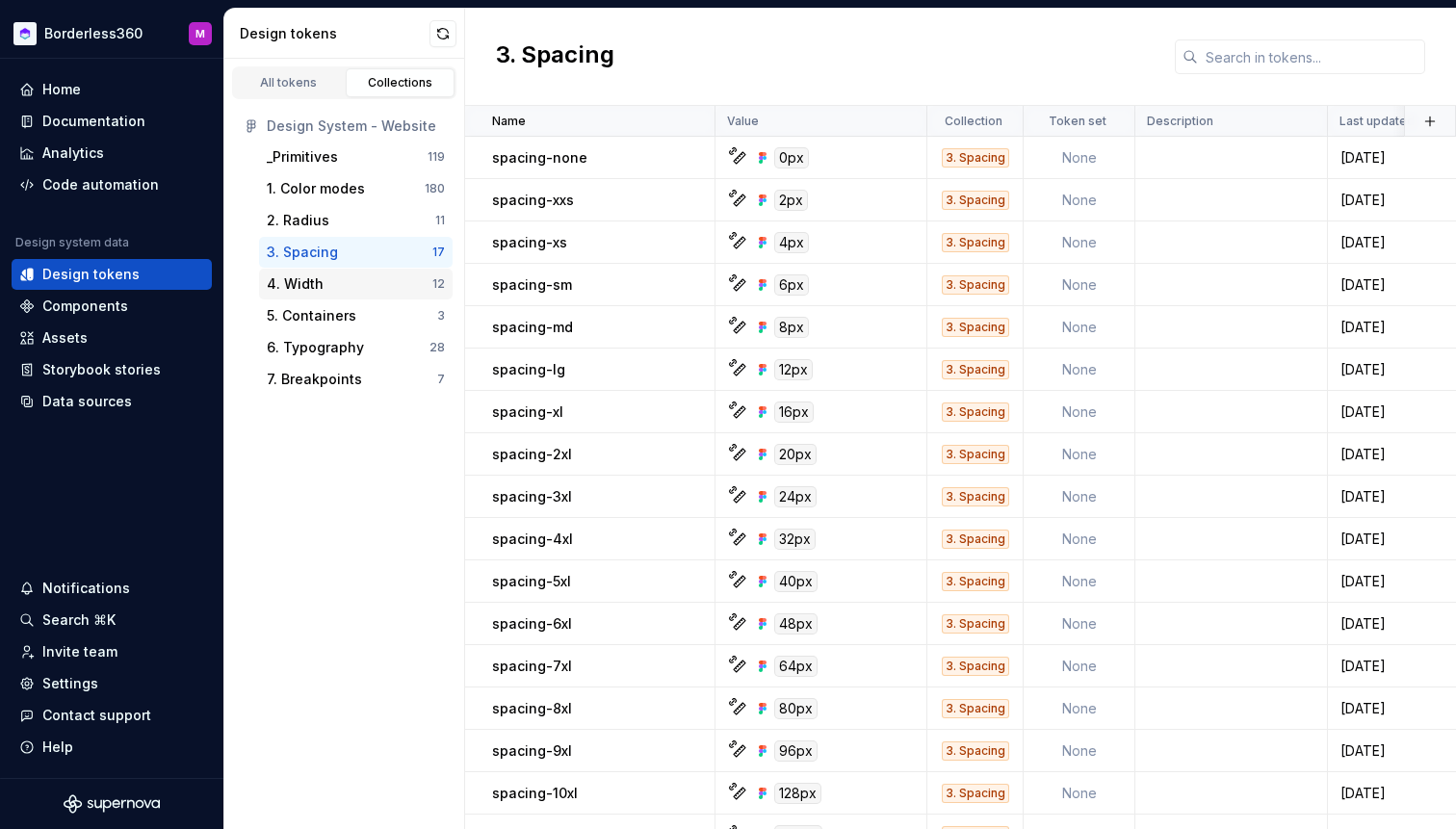
click at [343, 286] on div "4. Width" at bounding box center [349, 284] width 166 height 19
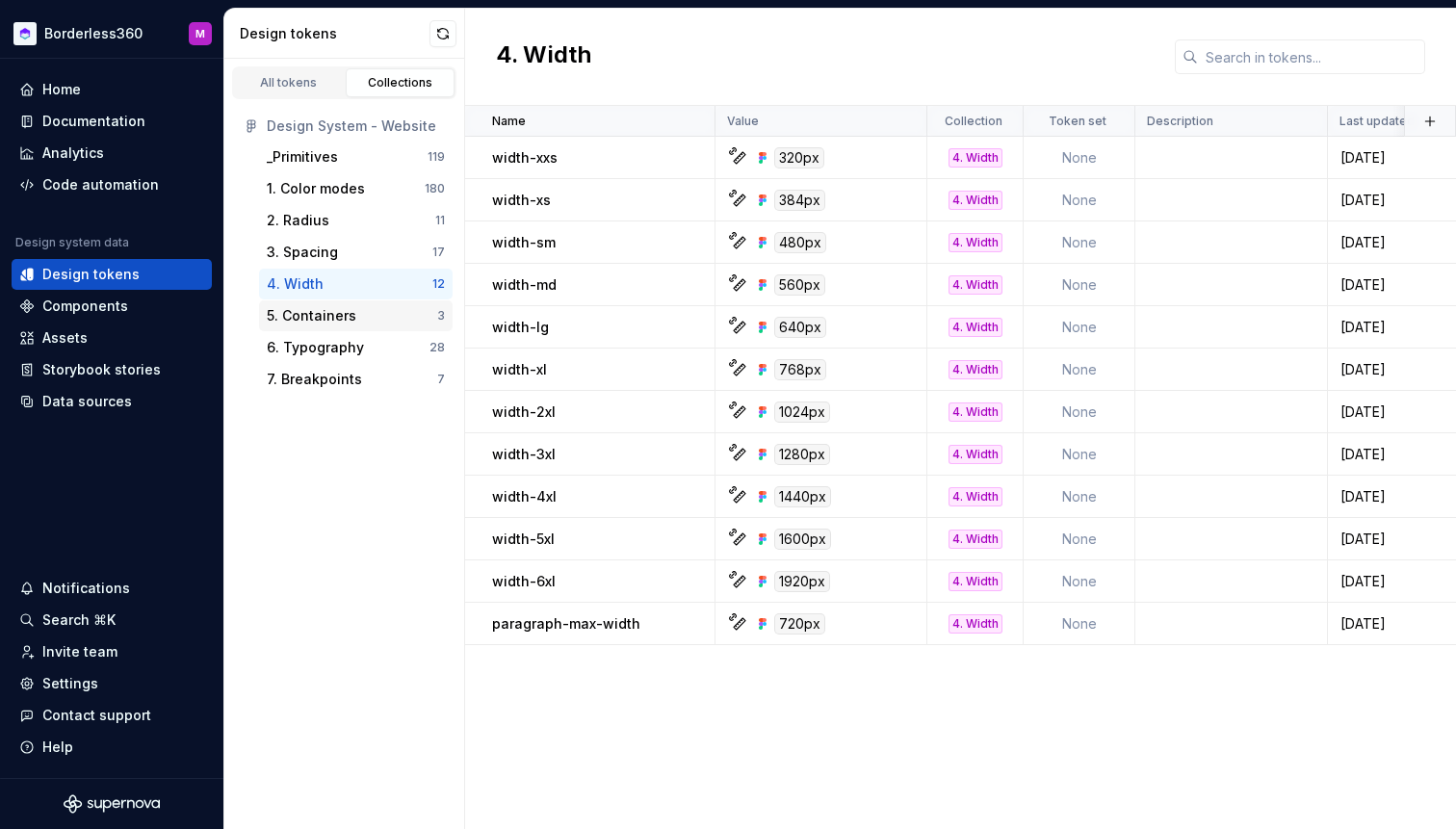
click at [342, 321] on div "5. Containers" at bounding box center [312, 316] width 90 height 19
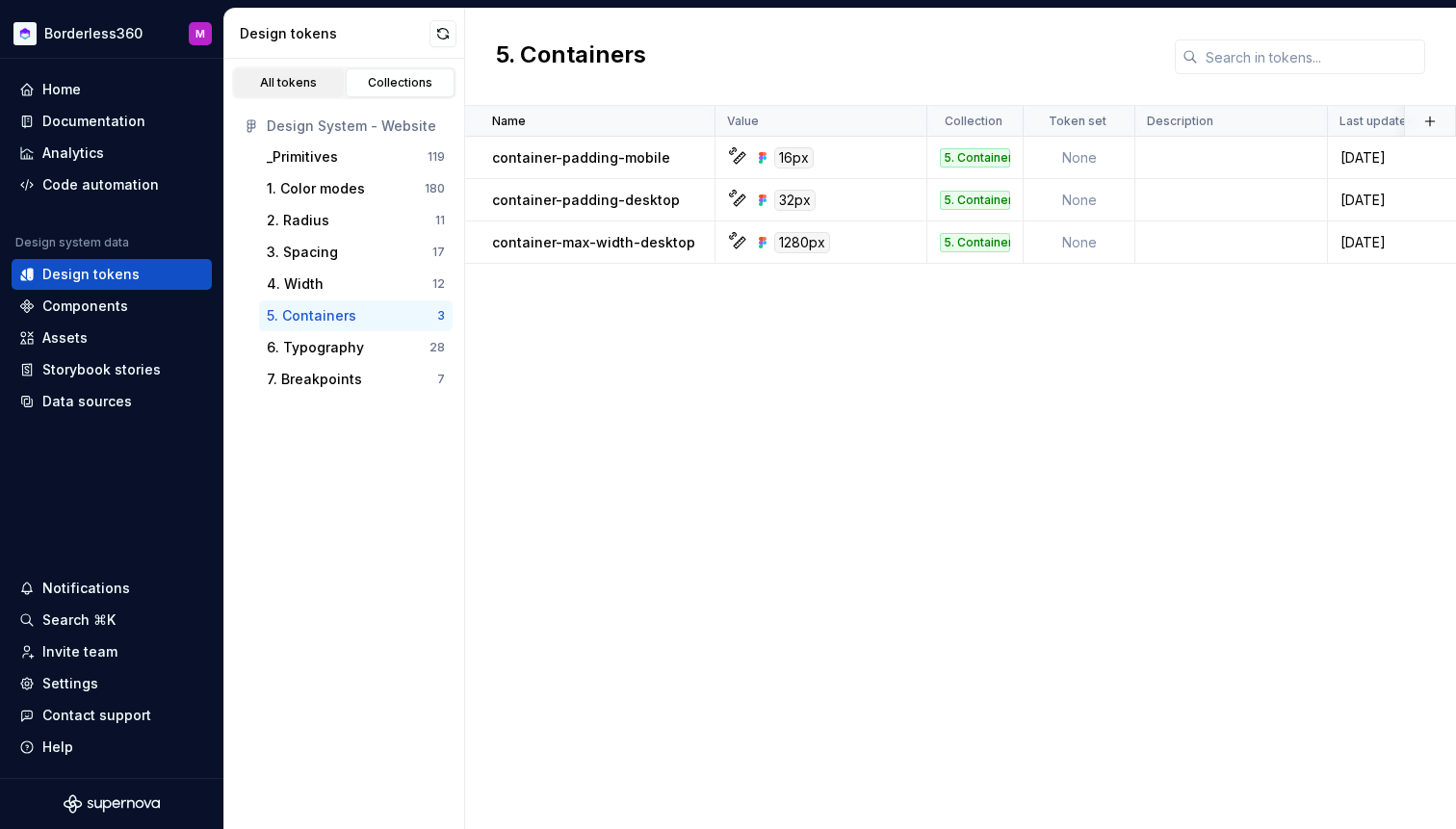
click at [288, 89] on div "All tokens" at bounding box center [288, 83] width 96 height 15
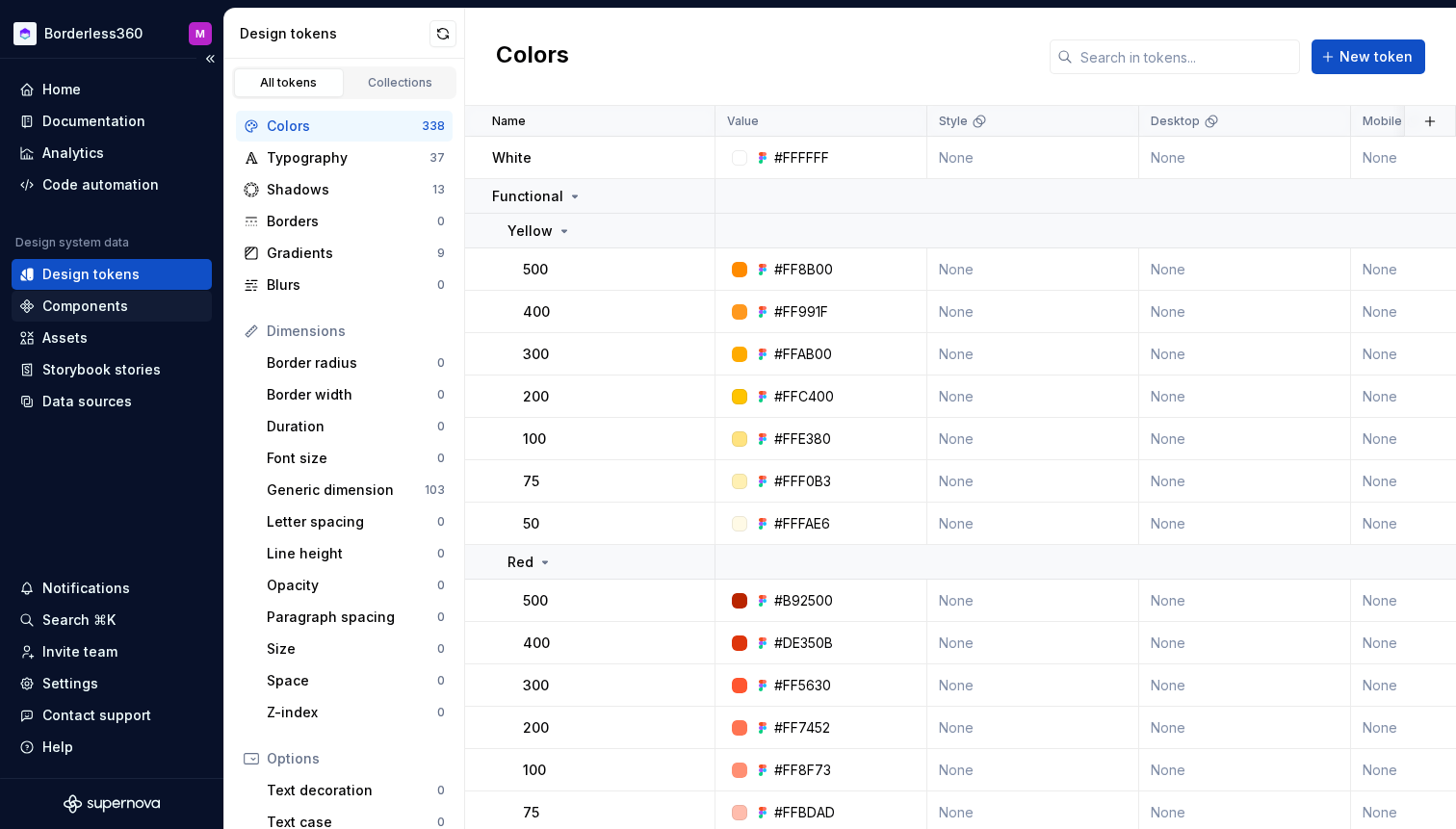
click at [94, 311] on div "Components" at bounding box center [85, 306] width 86 height 19
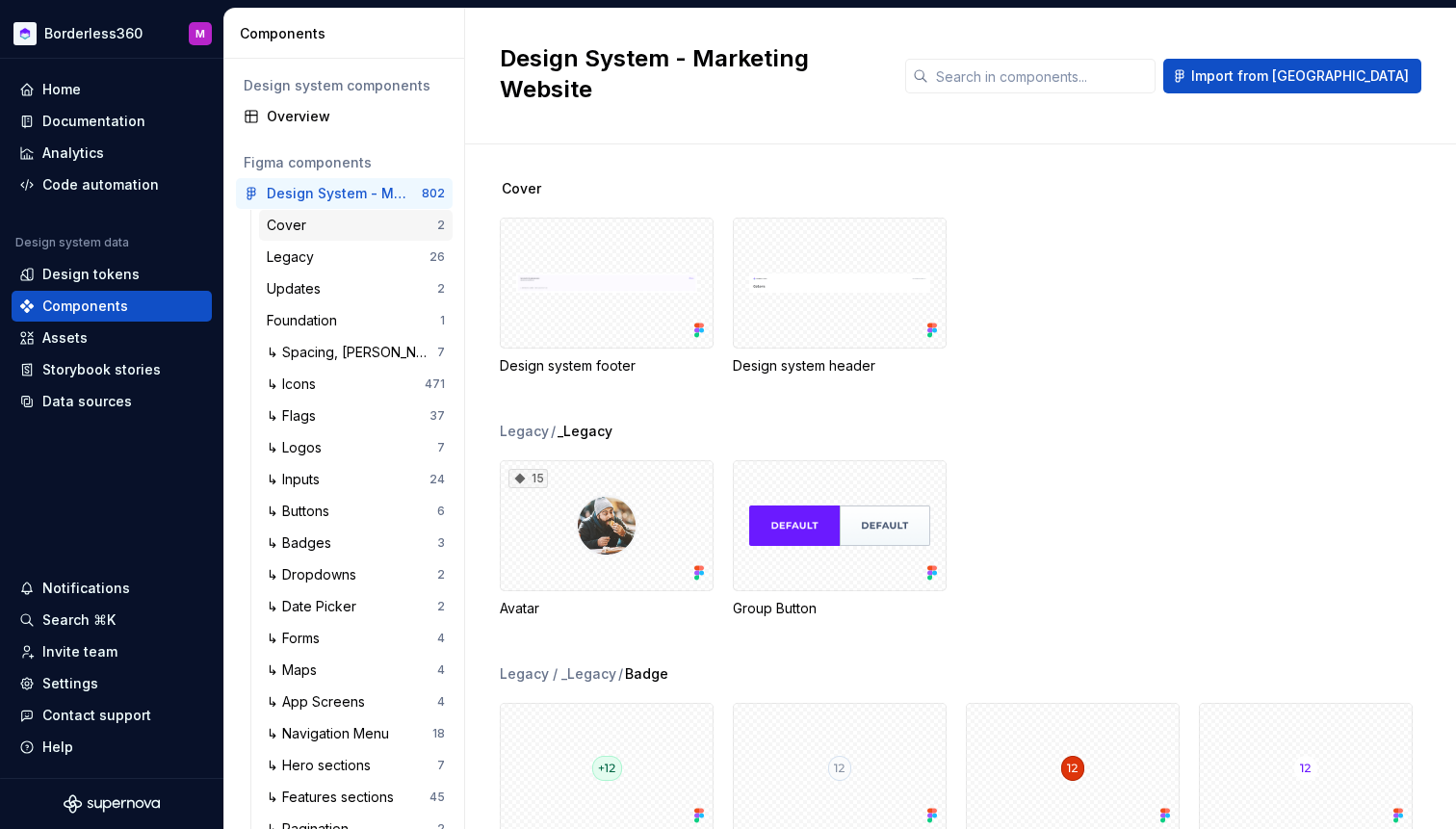
click at [338, 229] on div "Cover" at bounding box center [352, 226] width 170 height 19
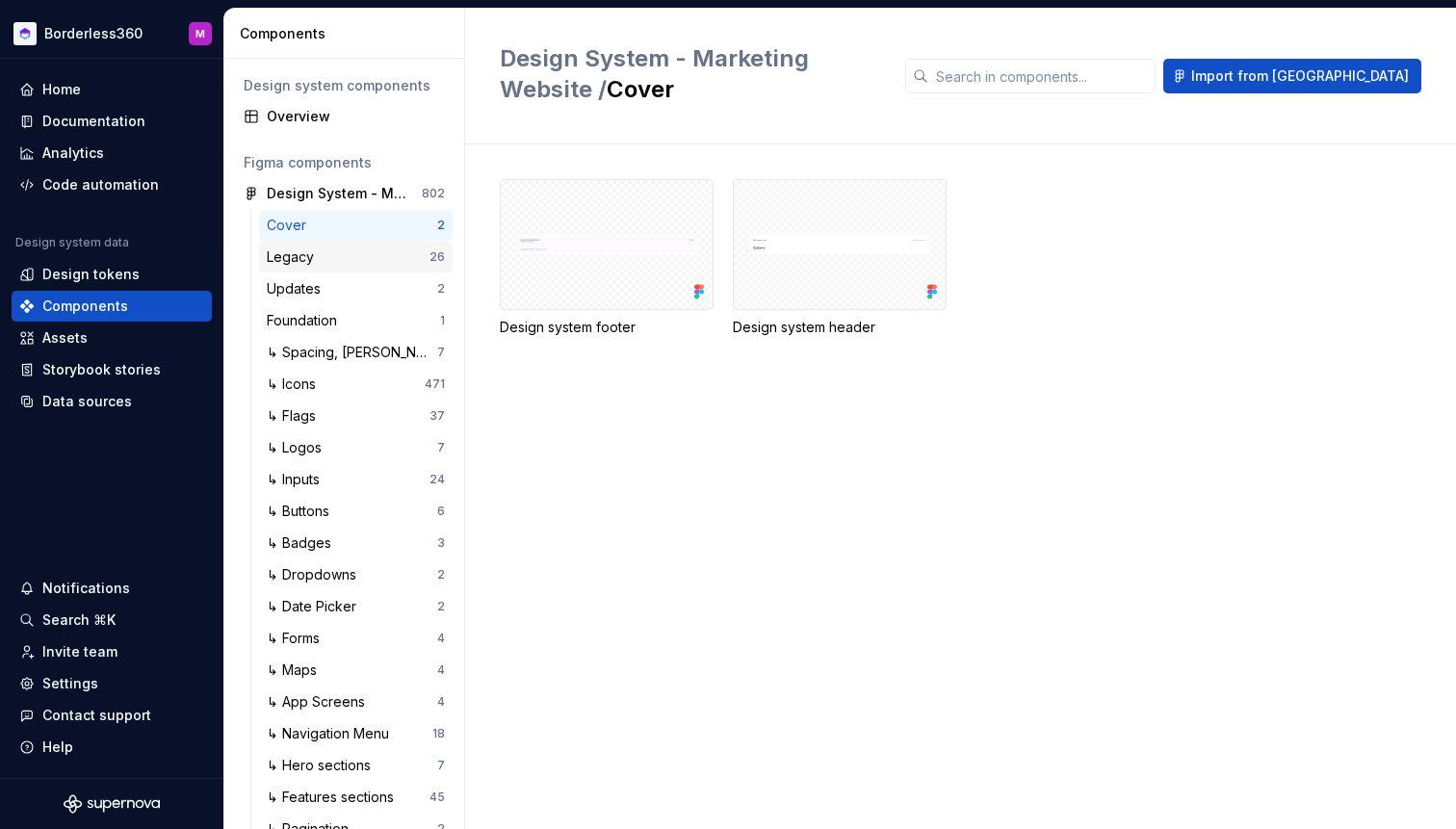
click at [342, 263] on div "Legacy" at bounding box center [349, 258] width 163 height 19
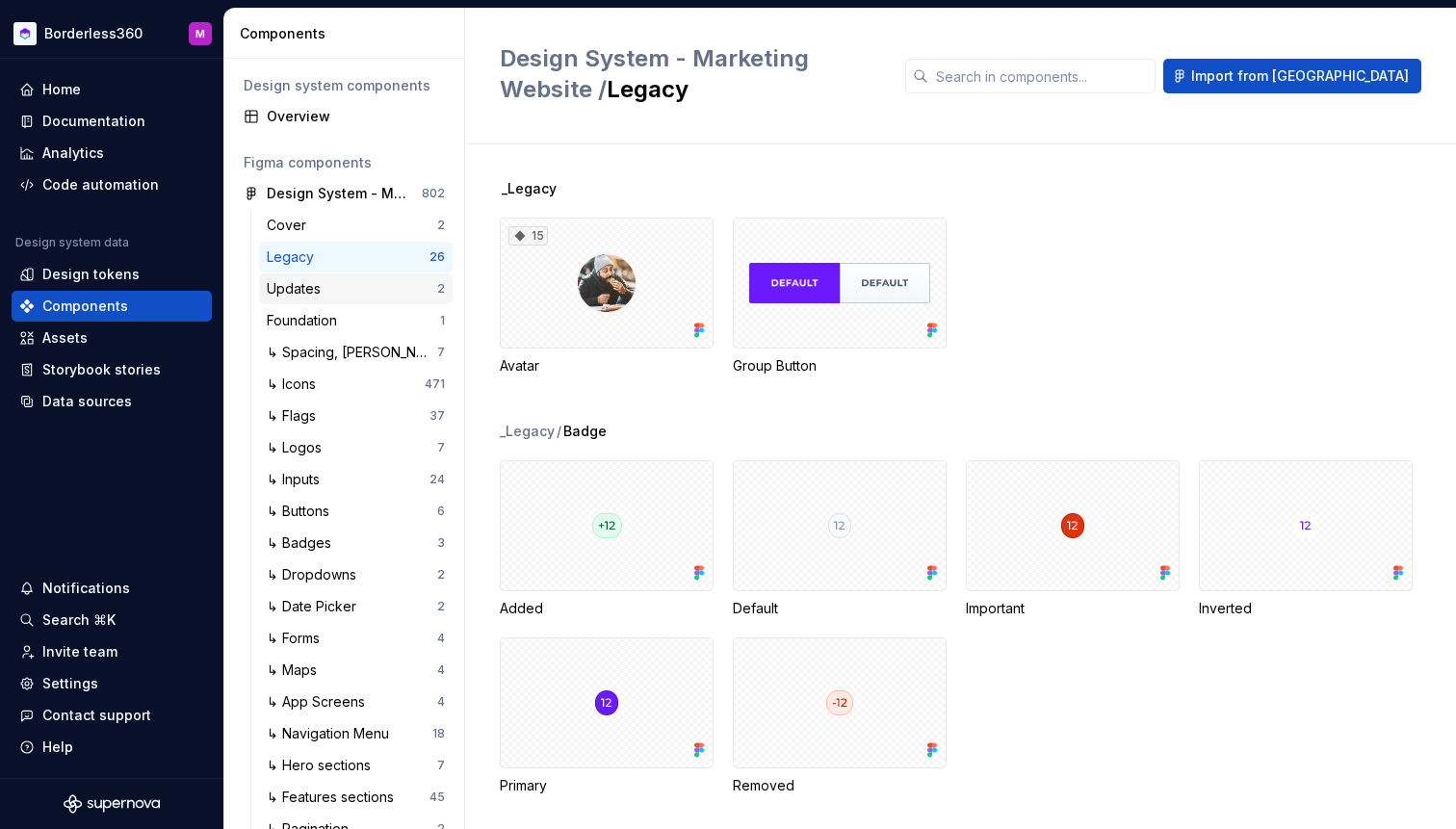
click at [345, 301] on div "Updates 2" at bounding box center [356, 289] width 194 height 31
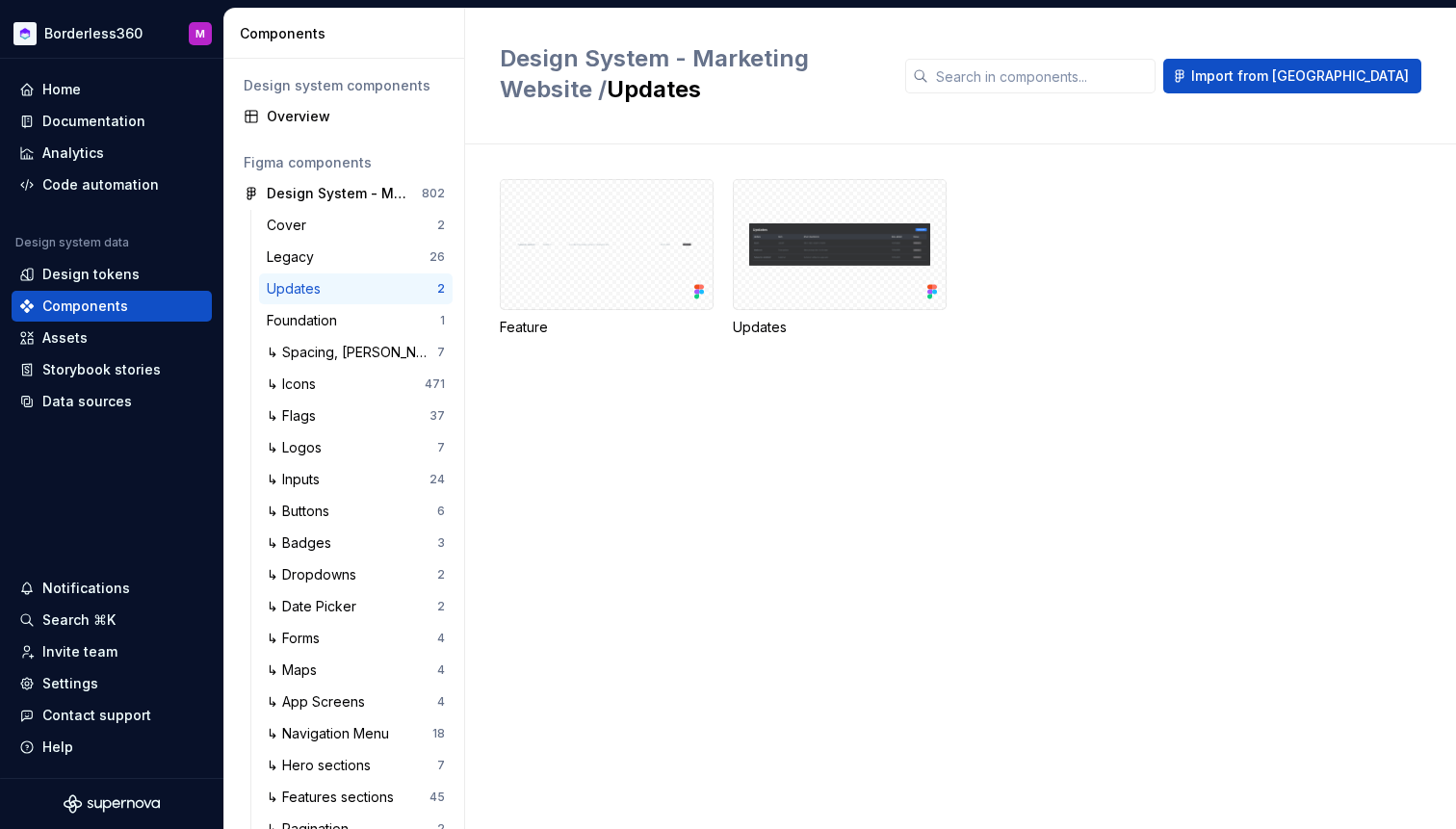
click at [348, 336] on div "Cover 2 Legacy 26 Updates 2 Foundation 1 ↳ Spacing, Radius and Grids 7 ↳ Icons …" at bounding box center [356, 702] width 194 height 985
click at [343, 329] on div "Foundation" at bounding box center [306, 321] width 78 height 19
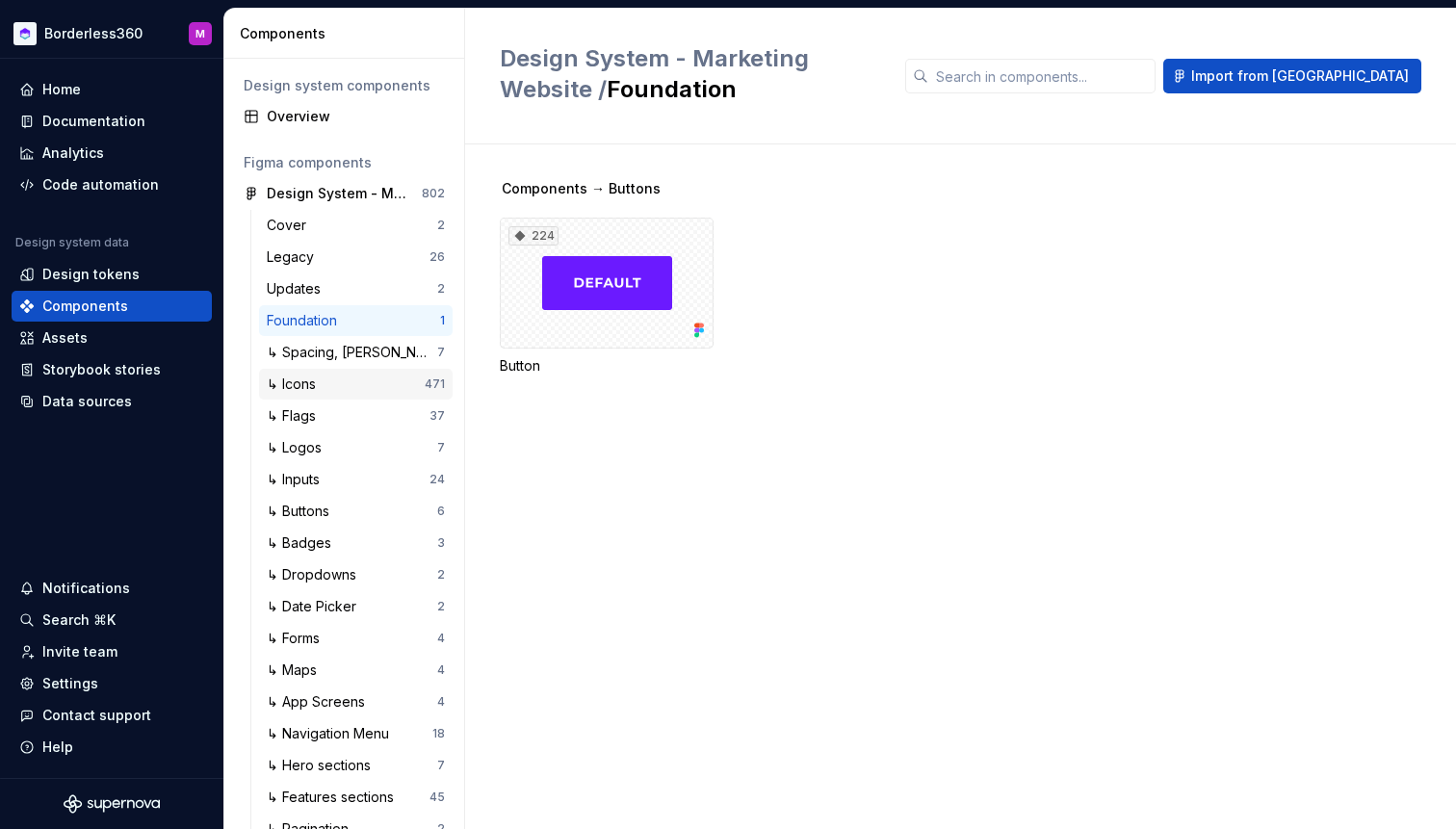
click at [340, 389] on div "↳ Icons" at bounding box center [346, 384] width 158 height 19
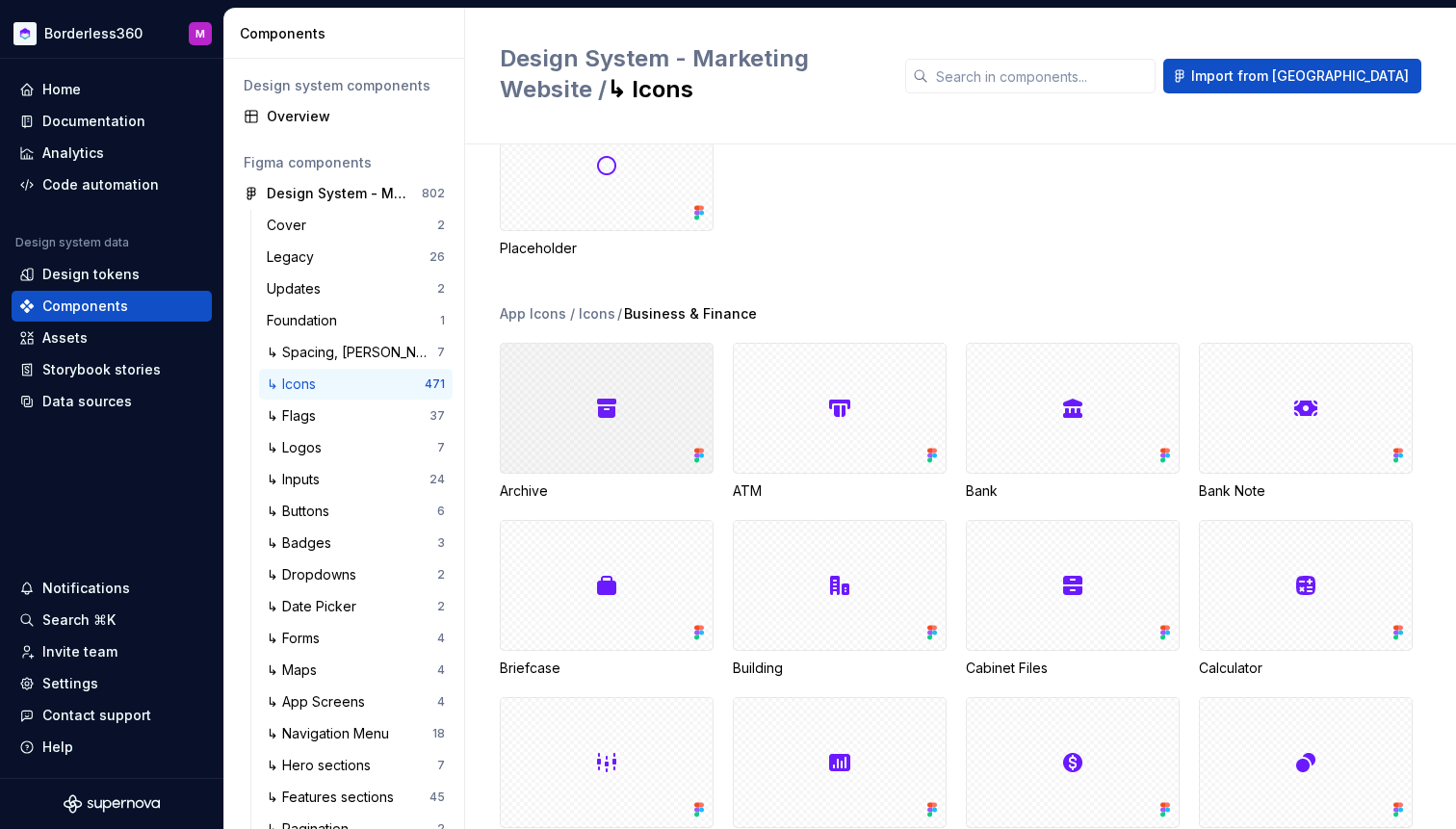
scroll to position [128, 0]
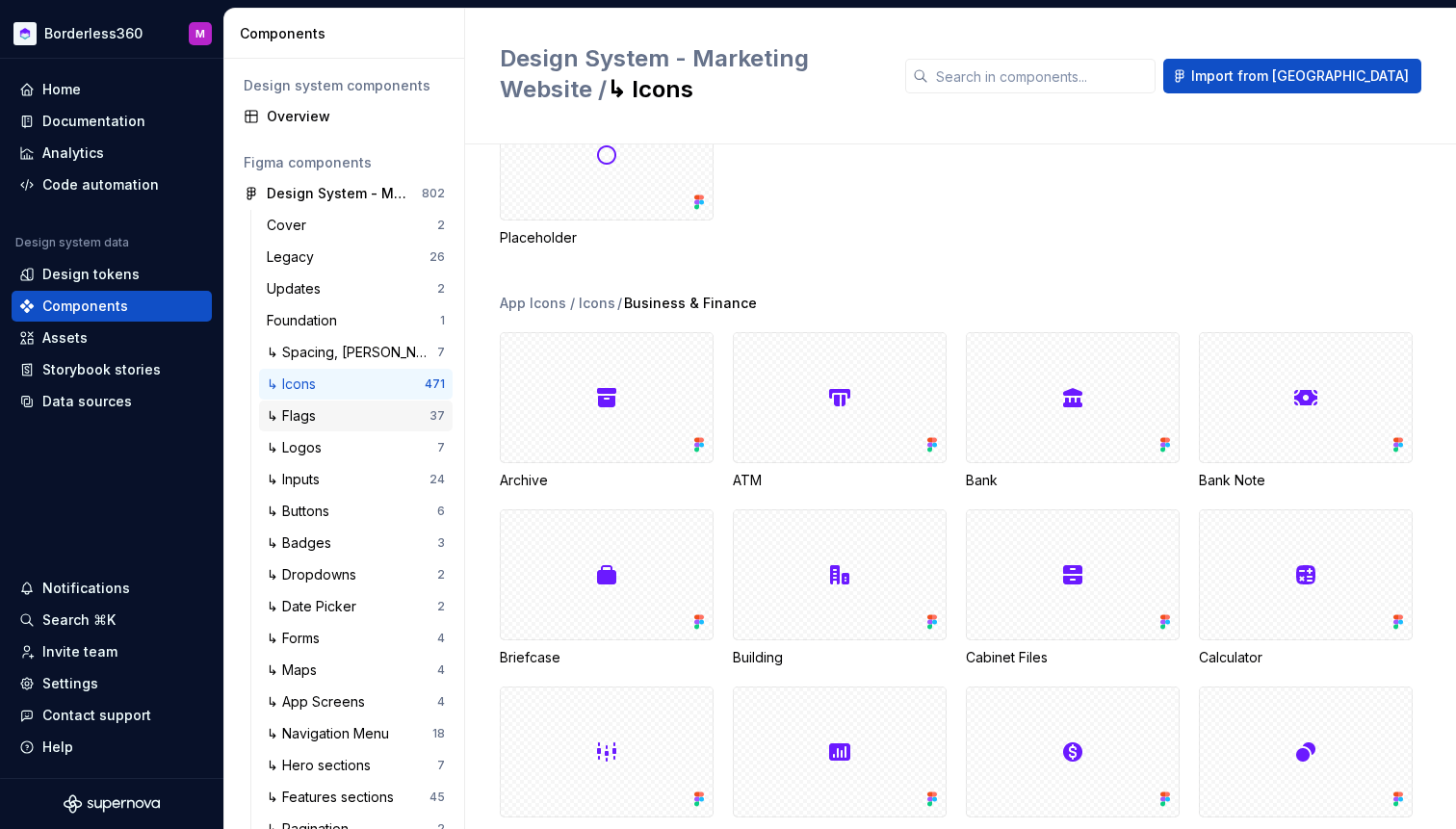
click at [354, 423] on div "↳ Flags" at bounding box center [349, 416] width 163 height 19
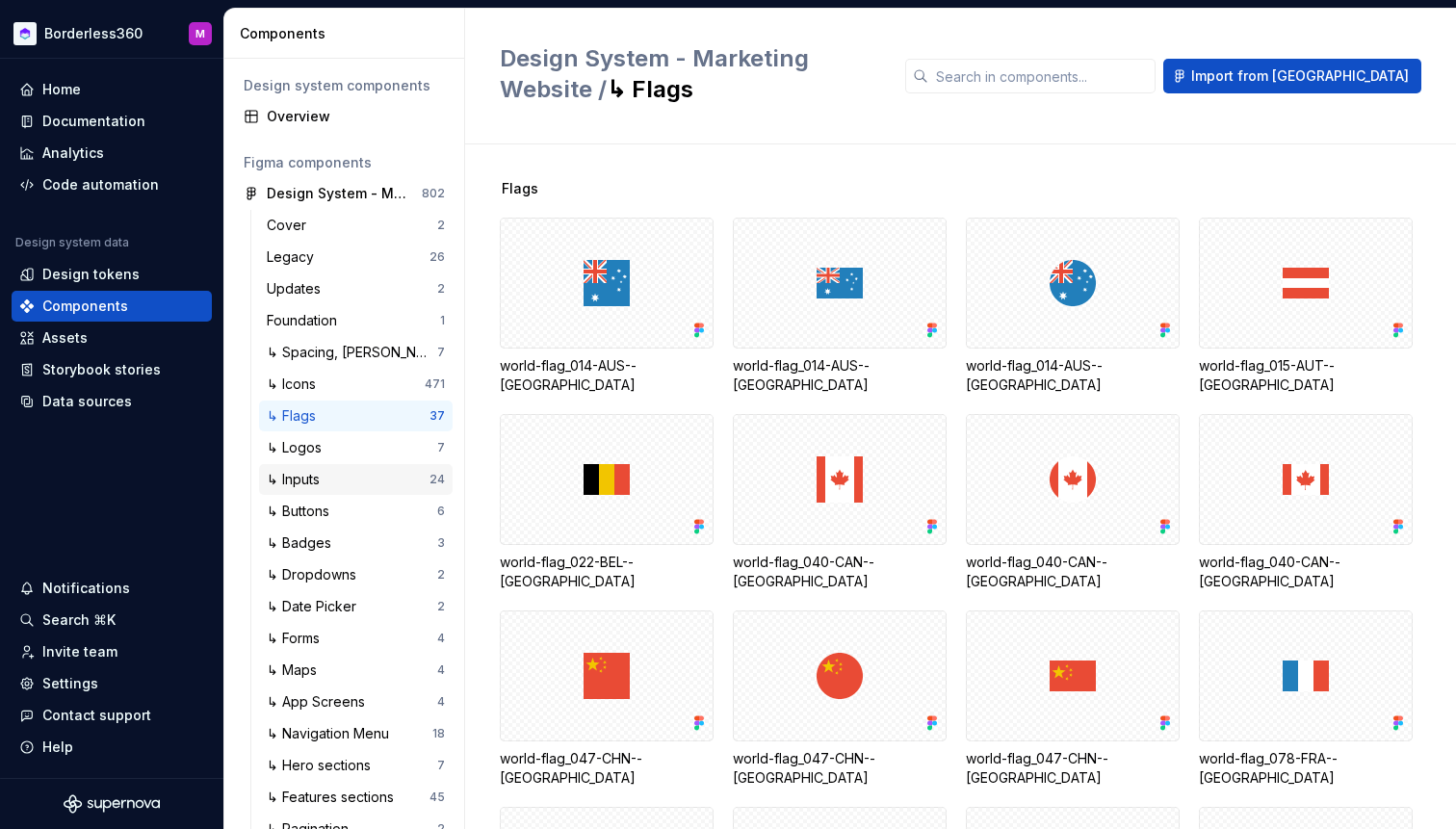
click at [352, 467] on div "↳ Inputs 24" at bounding box center [356, 479] width 194 height 31
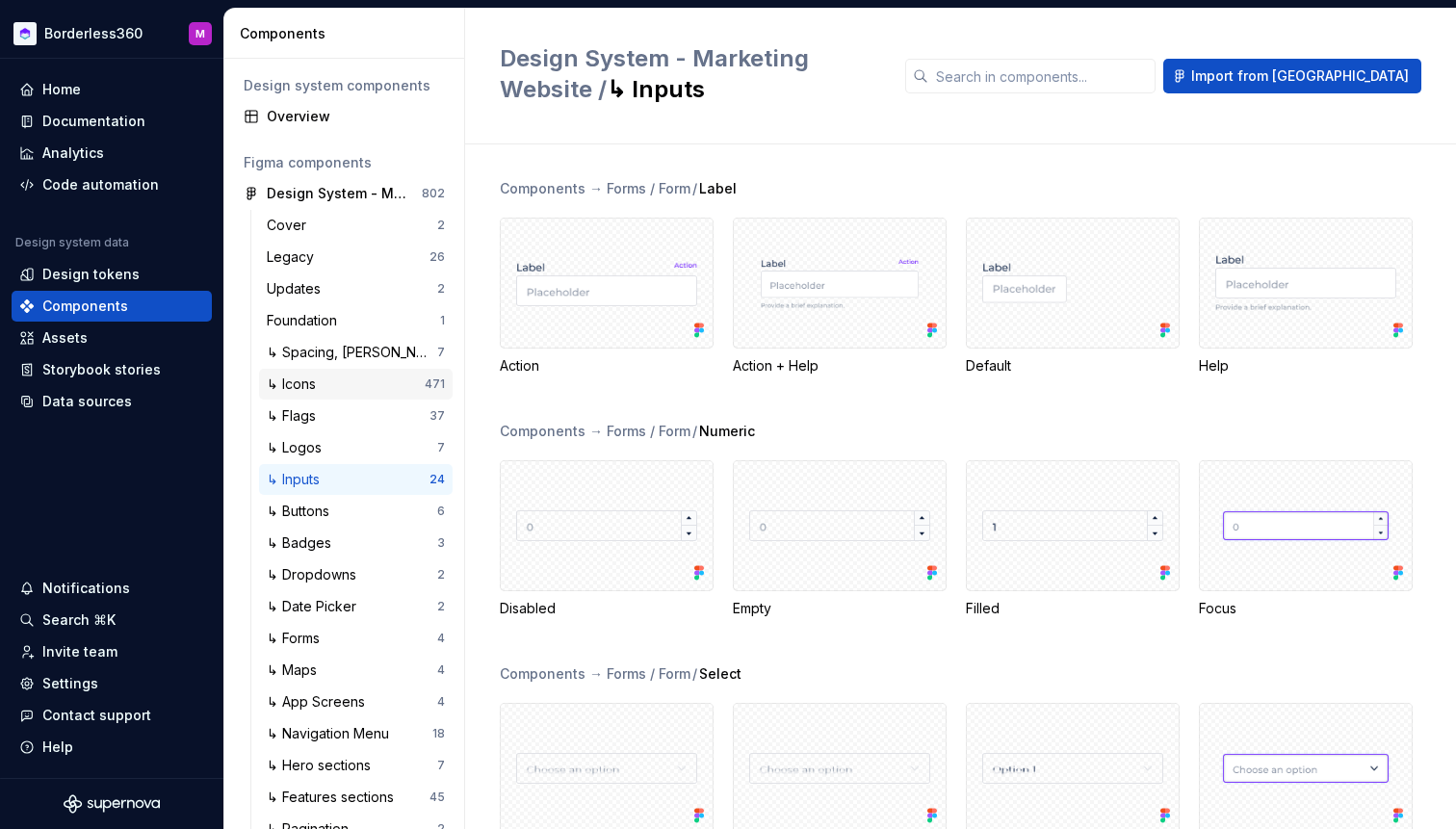
click at [357, 388] on div "↳ Icons" at bounding box center [346, 384] width 158 height 19
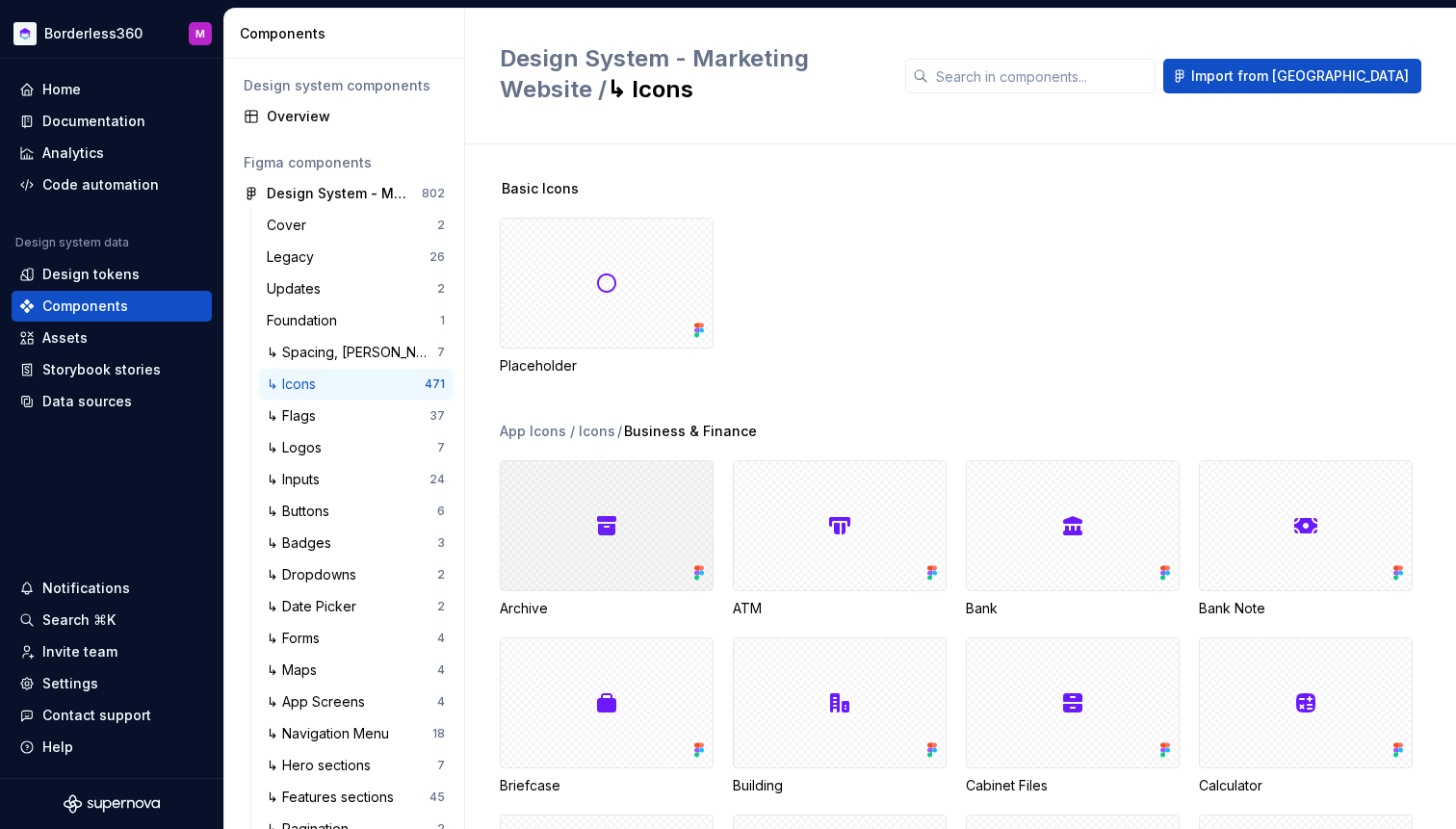
click at [621, 518] on div at bounding box center [606, 525] width 214 height 131
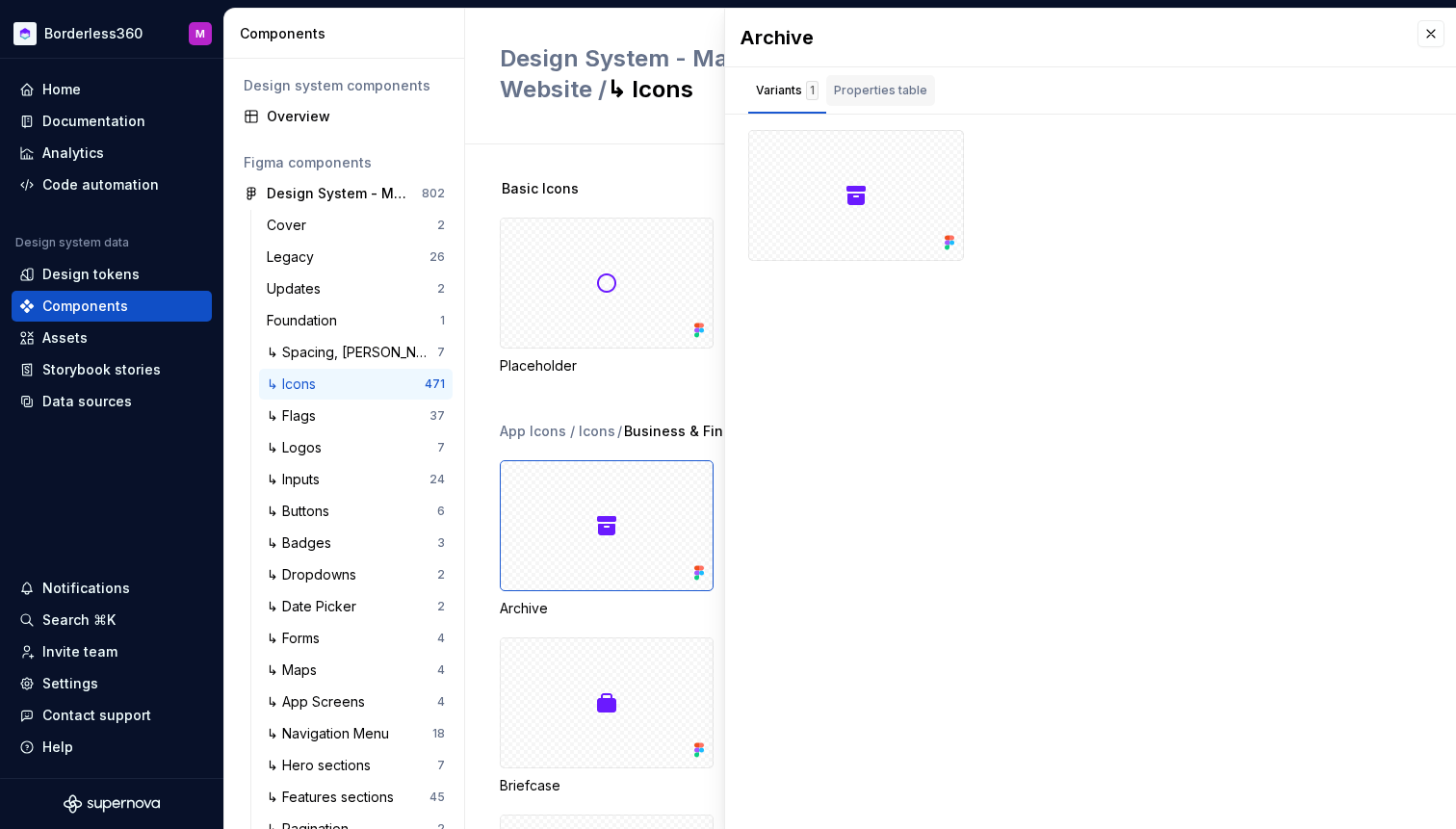
click at [897, 85] on div "Properties table" at bounding box center [880, 91] width 93 height 19
click at [786, 98] on div "Variants 1" at bounding box center [787, 91] width 63 height 19
click at [937, 152] on button "button" at bounding box center [942, 152] width 27 height 27
click at [1434, 35] on button "button" at bounding box center [1431, 34] width 27 height 27
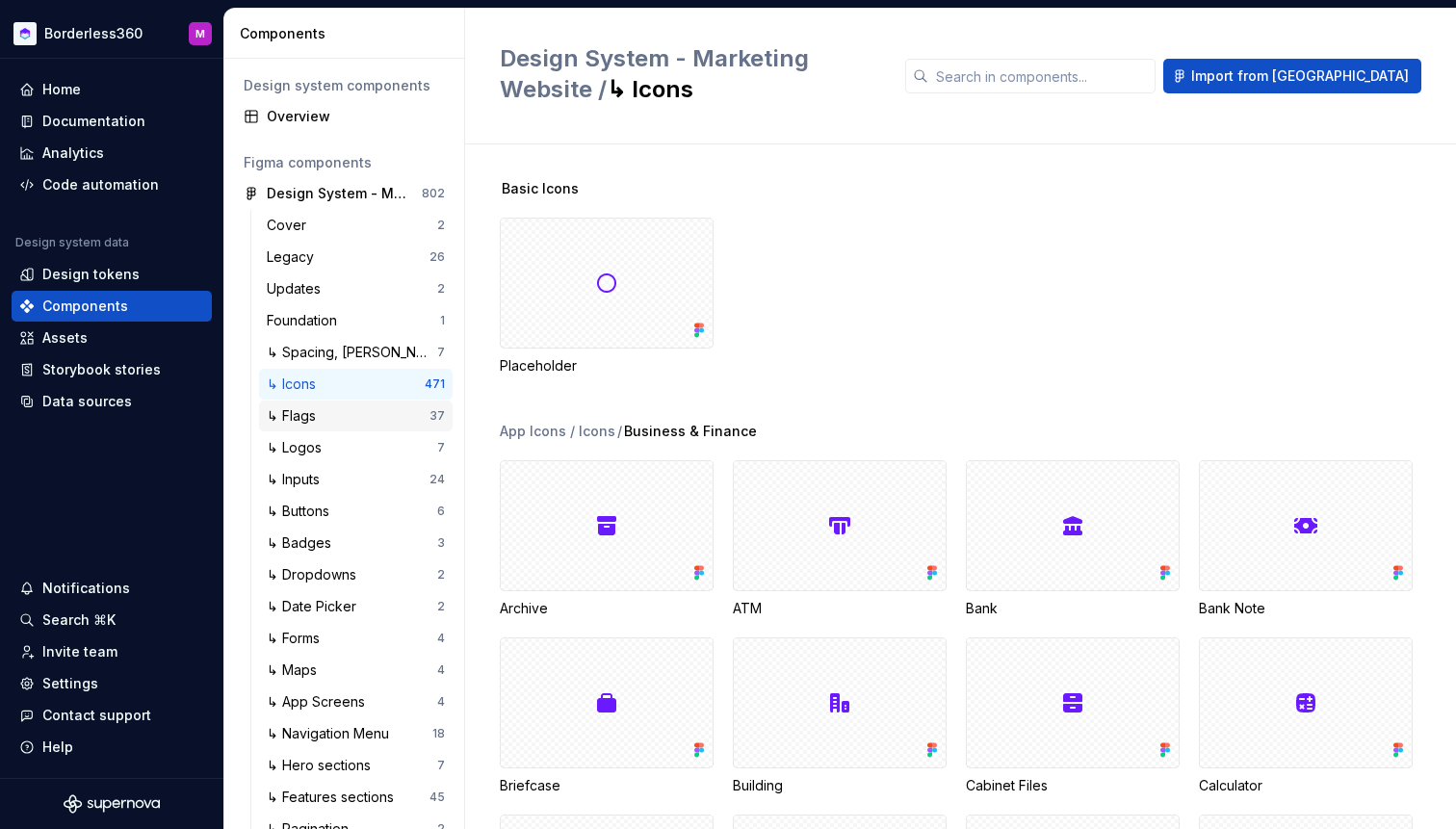
click at [377, 430] on div "↳ Flags 37" at bounding box center [356, 416] width 194 height 31
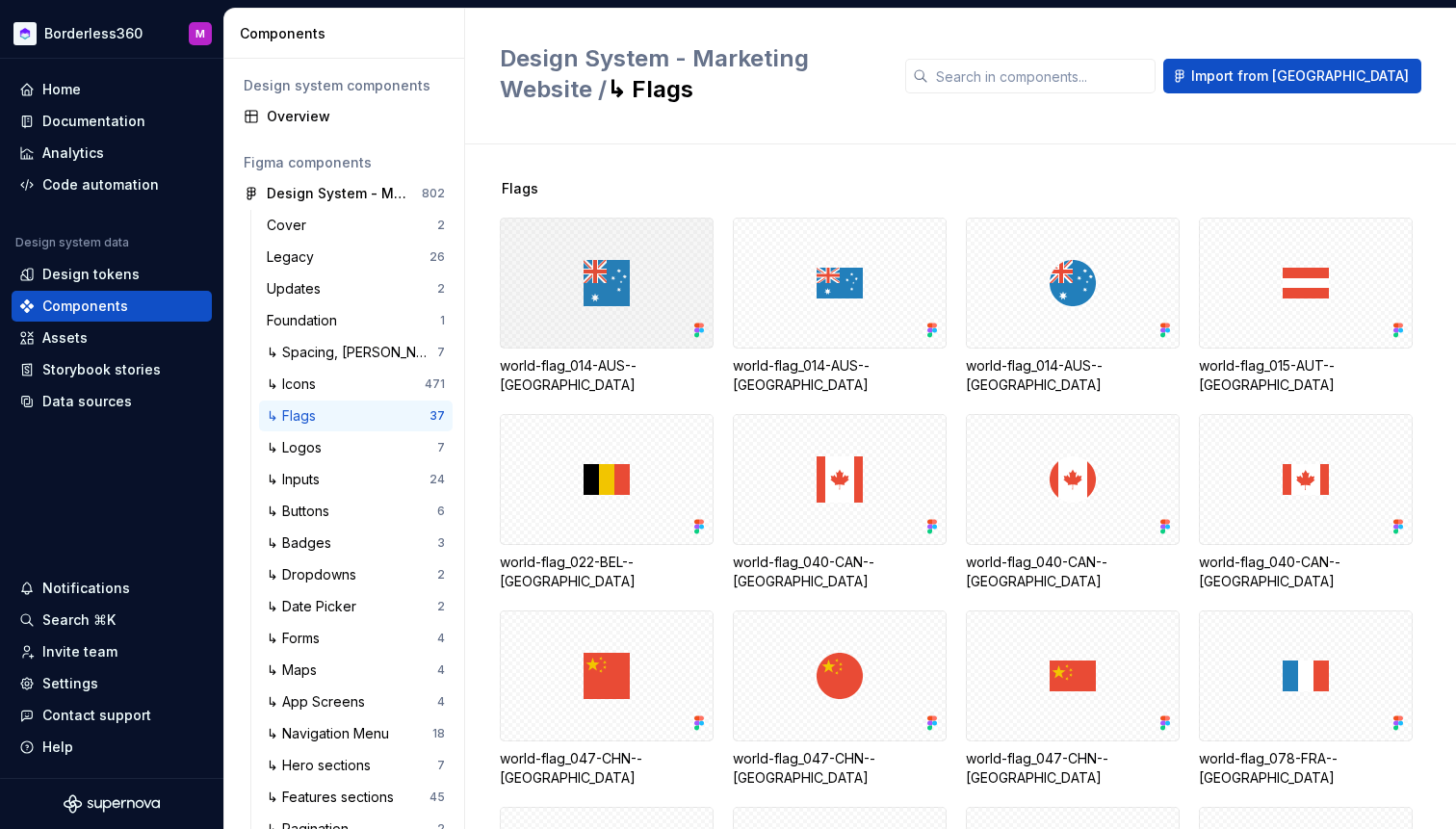
click at [614, 287] on div at bounding box center [606, 283] width 214 height 131
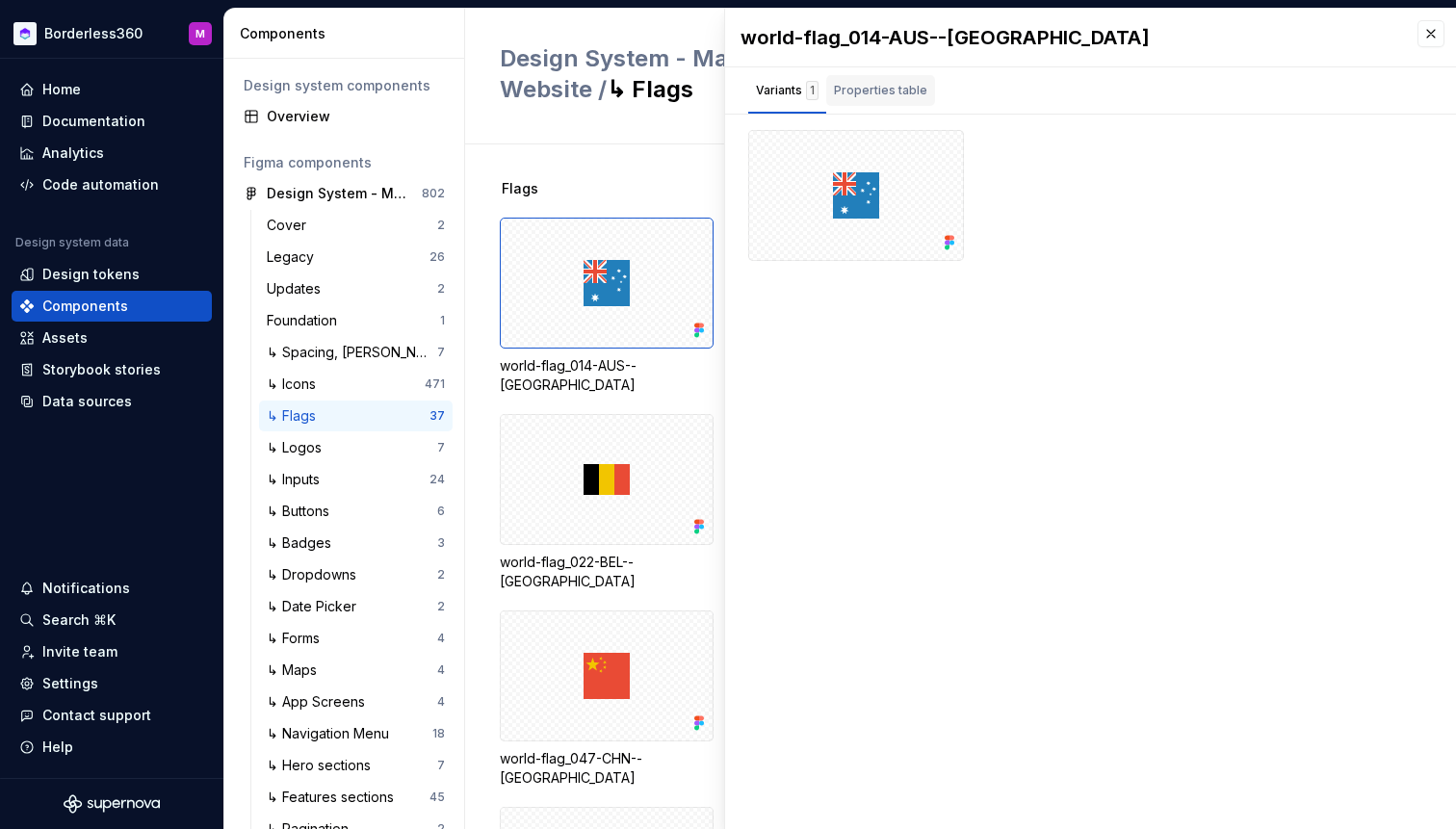
click at [905, 89] on div "Properties table" at bounding box center [880, 91] width 93 height 19
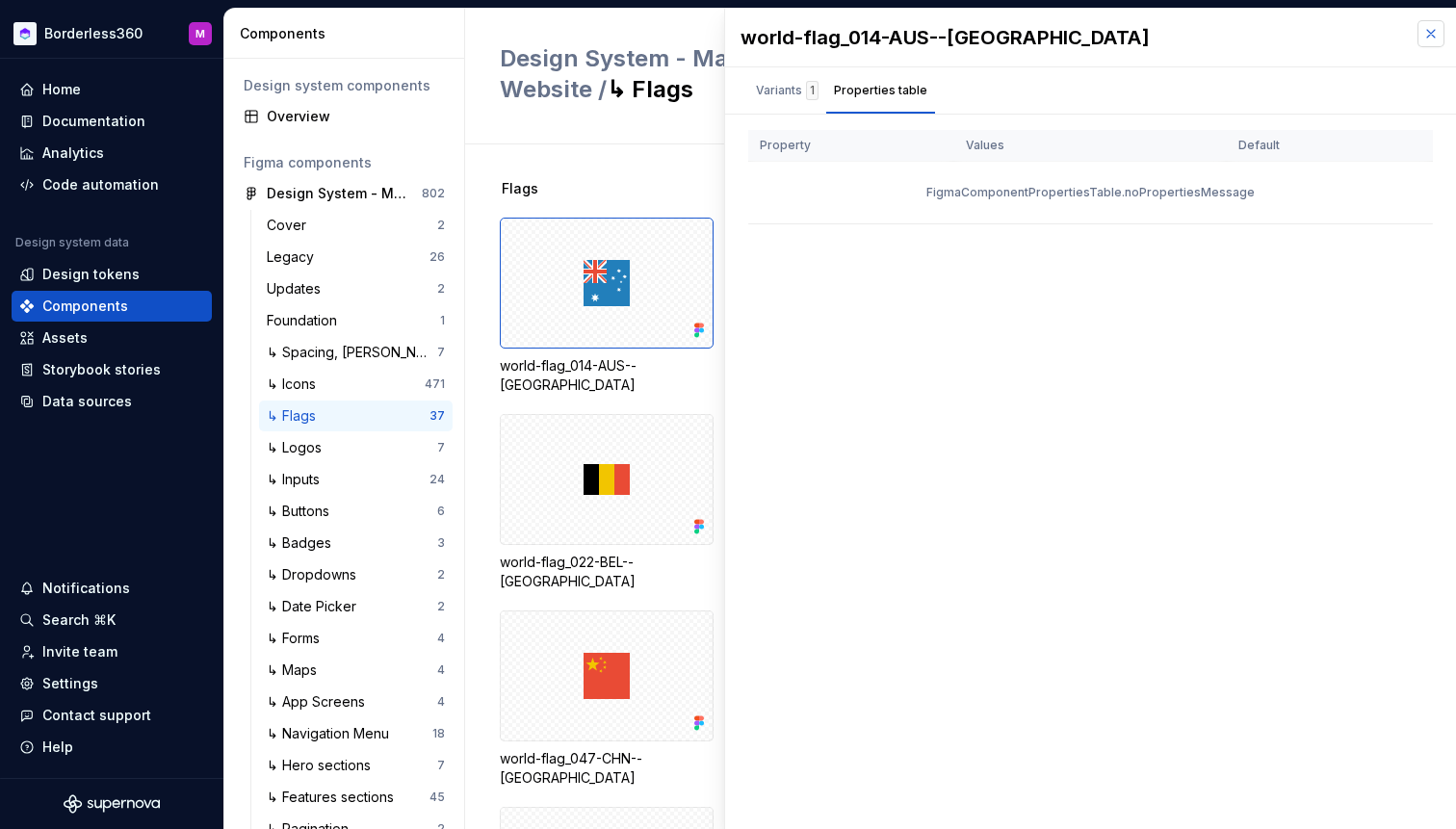
click at [1429, 28] on button "button" at bounding box center [1431, 34] width 27 height 27
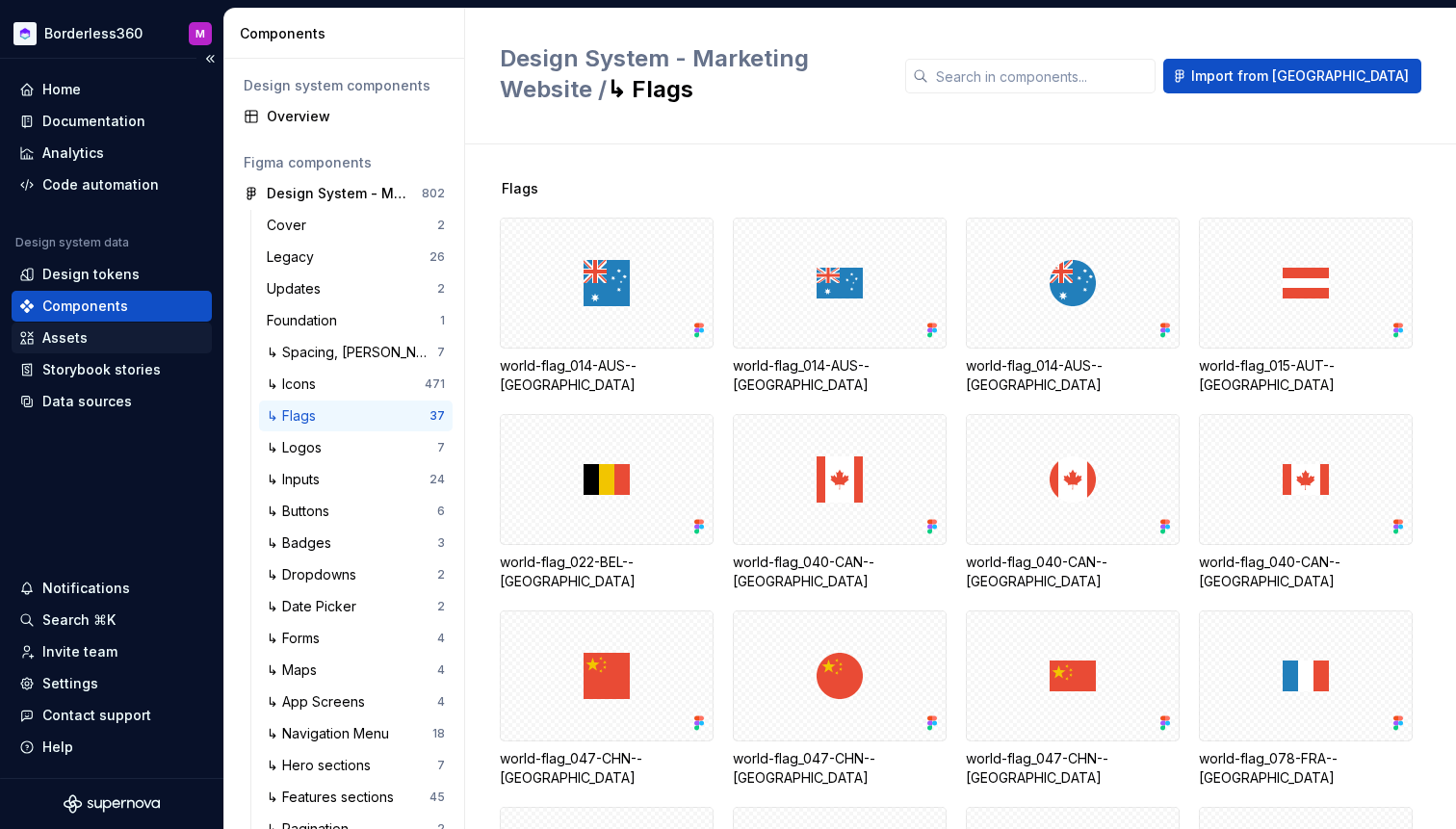
click at [98, 349] on div "Assets" at bounding box center [111, 338] width 200 height 31
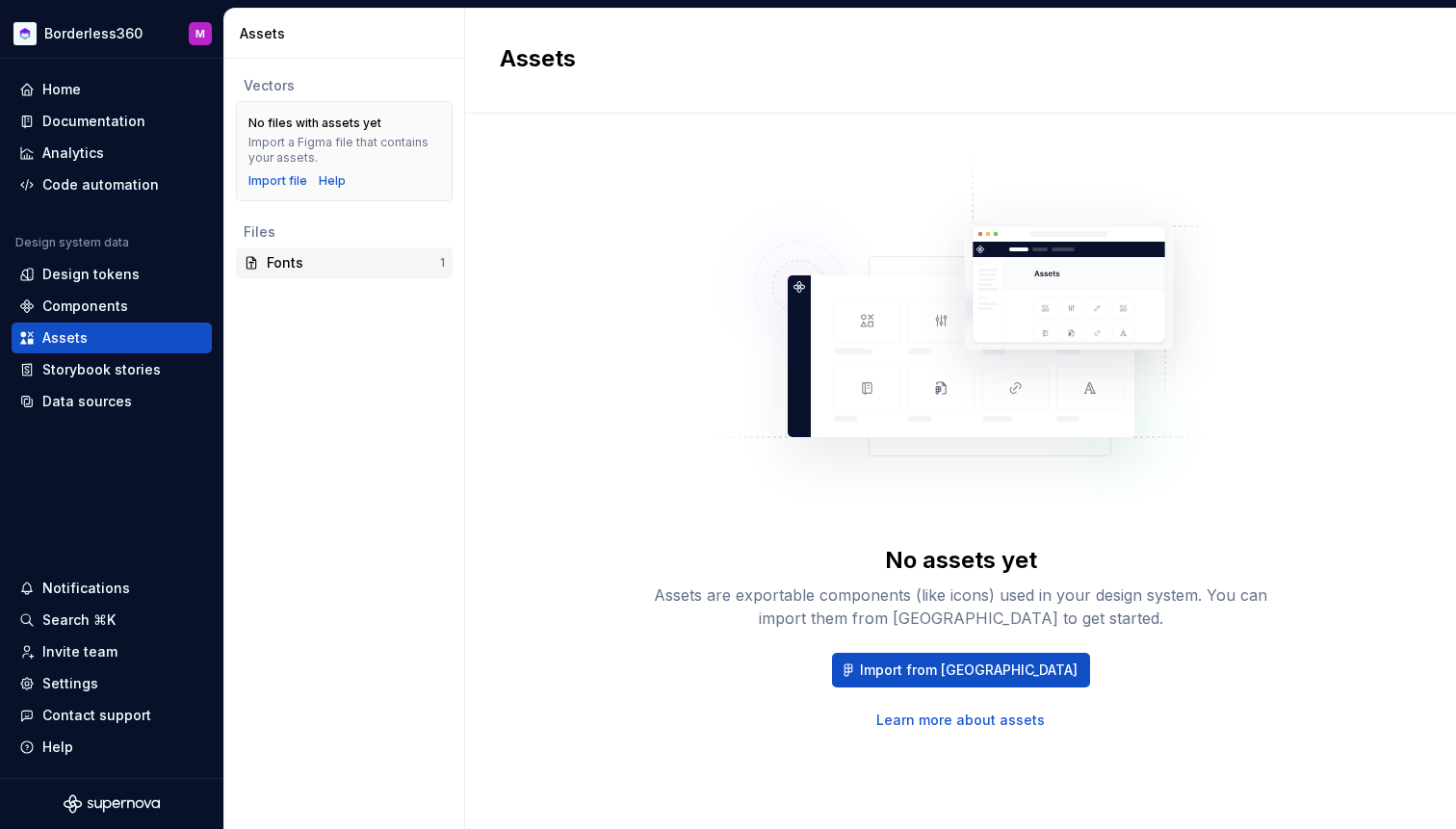
click at [316, 263] on div "Fonts" at bounding box center [353, 263] width 173 height 19
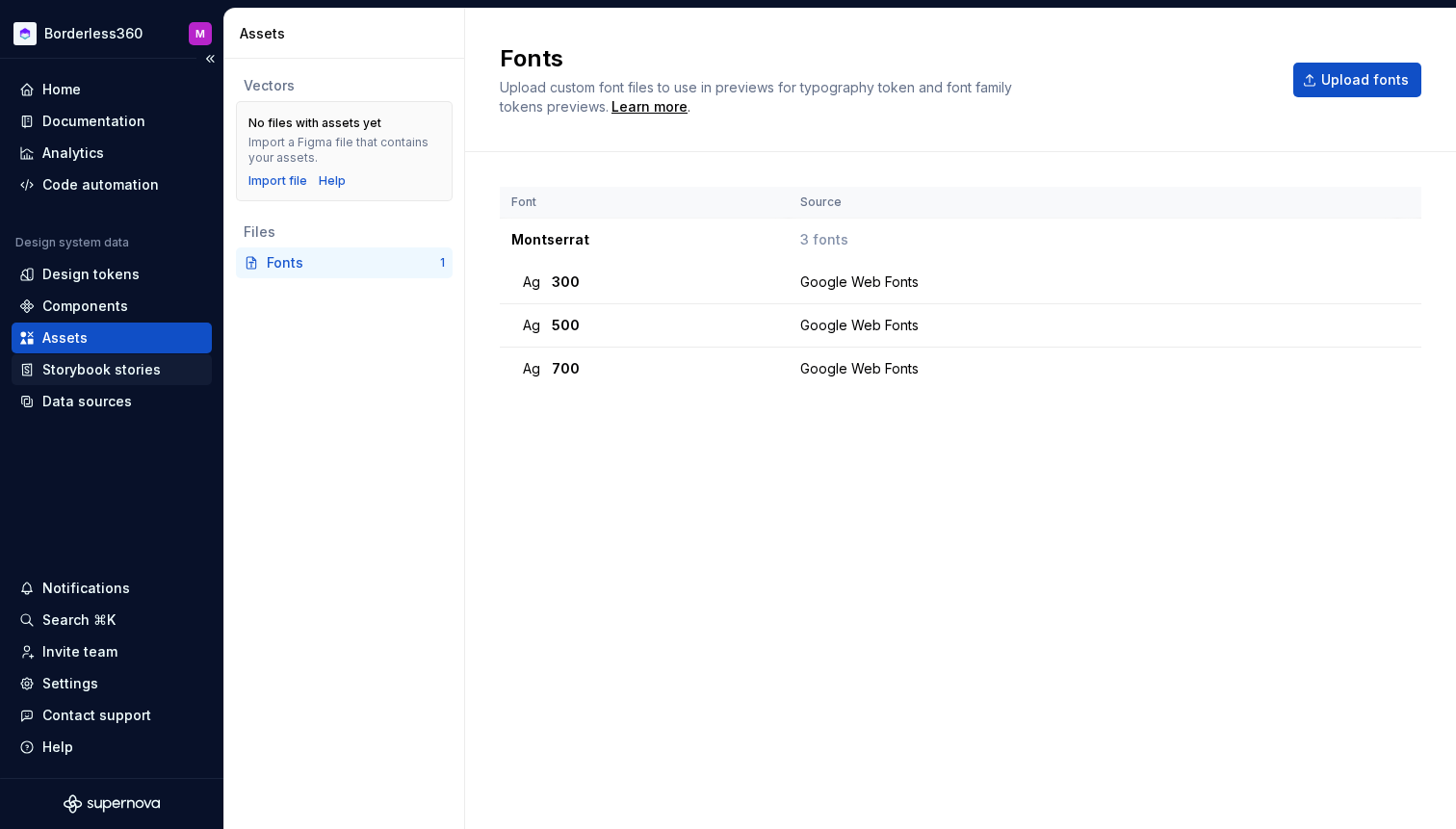
click at [116, 376] on div "Storybook stories" at bounding box center [102, 370] width 118 height 19
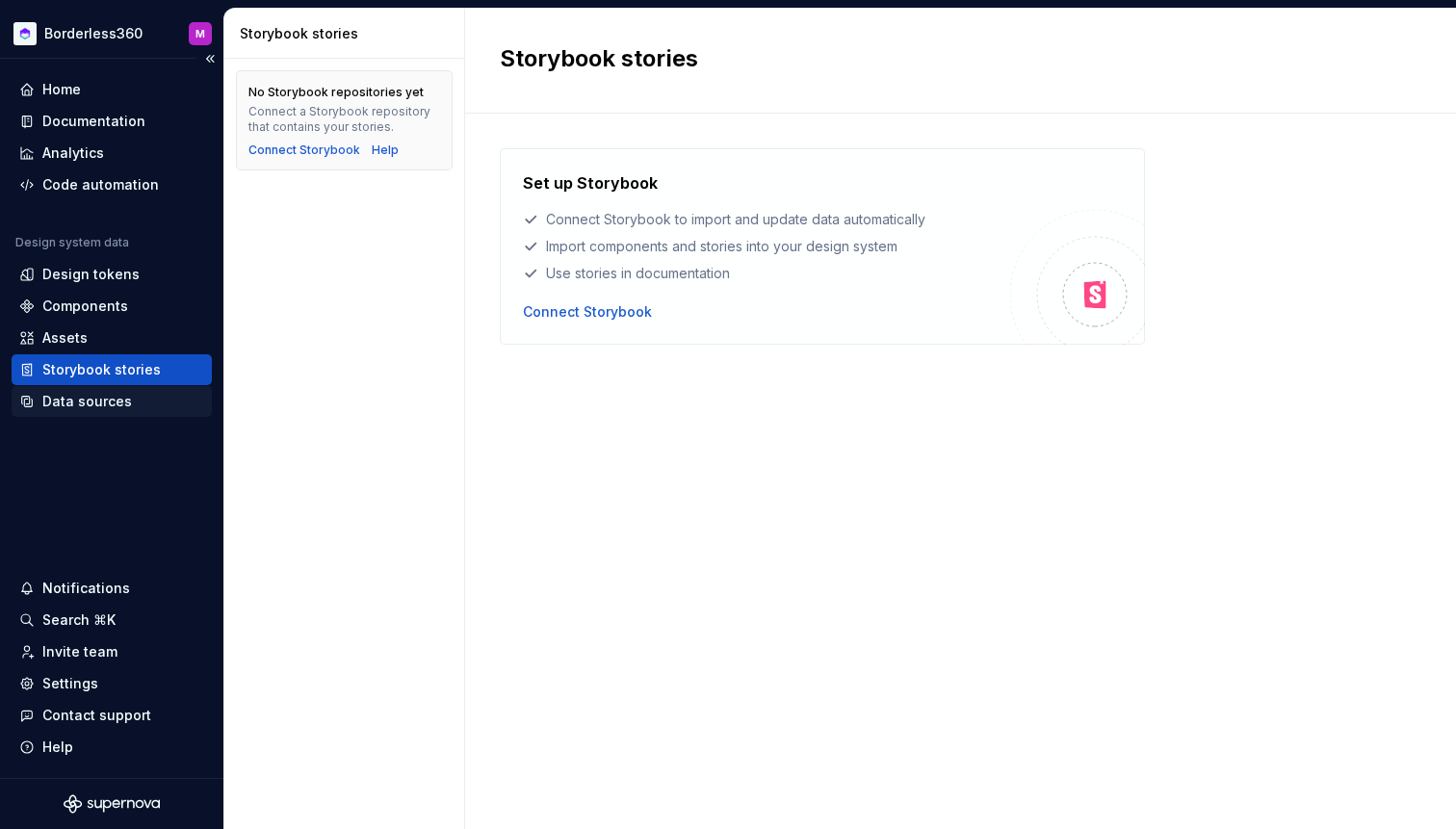
click at [104, 410] on div "Data sources" at bounding box center [87, 402] width 90 height 19
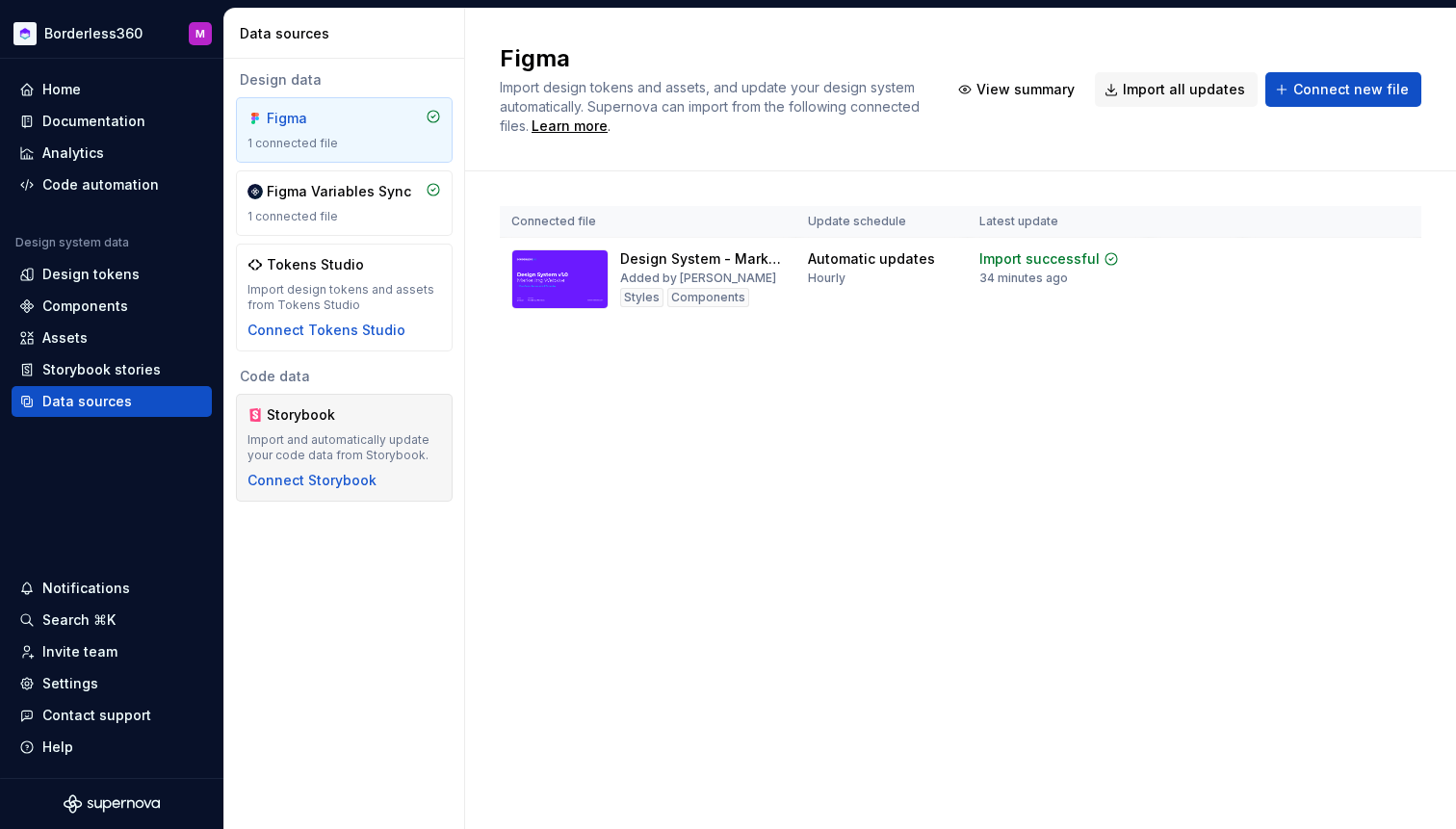
click at [372, 441] on div "Import and automatically update your code data from Storybook." at bounding box center [345, 448] width 194 height 31
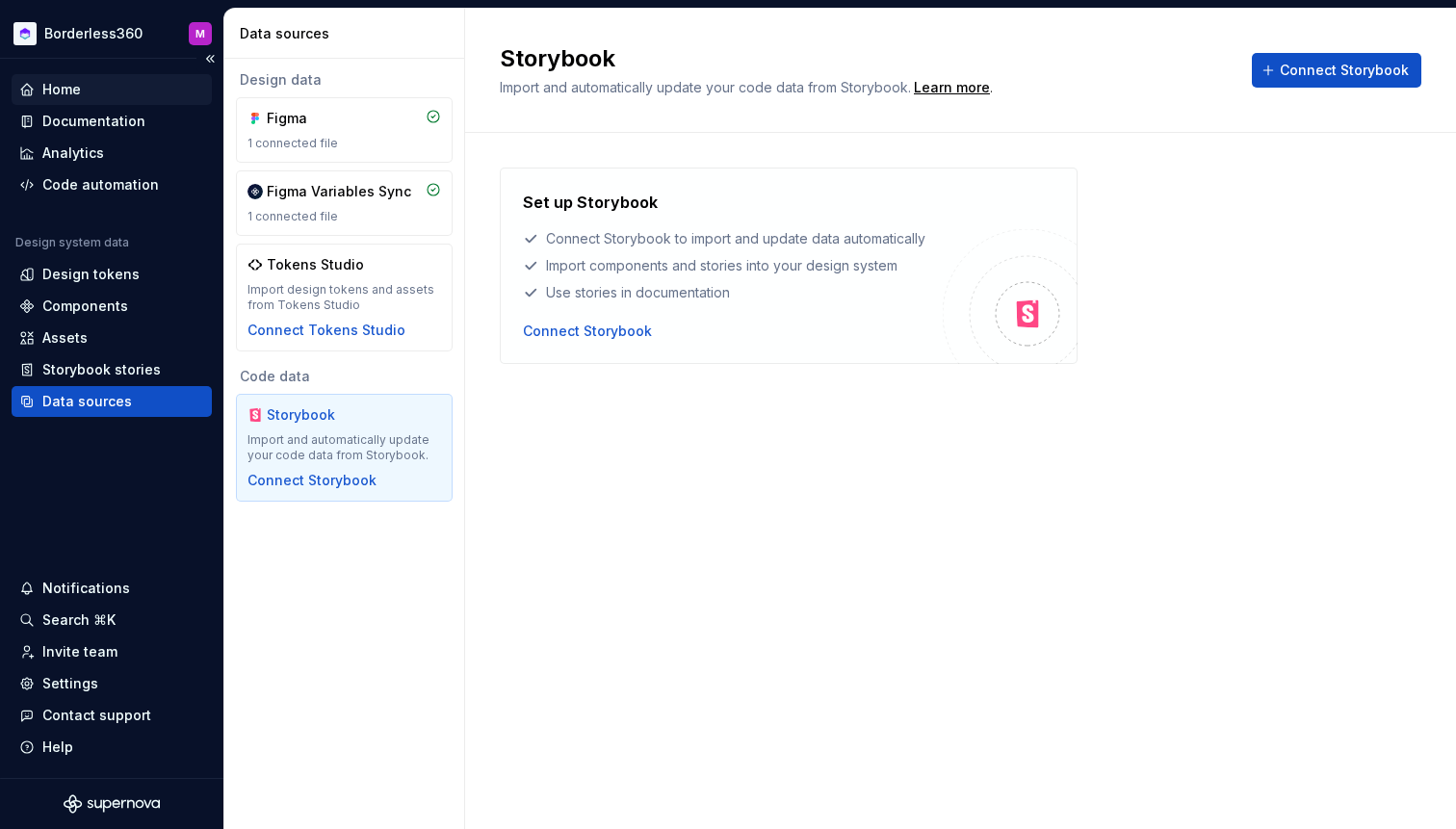
click at [94, 88] on div "Home" at bounding box center [111, 90] width 185 height 19
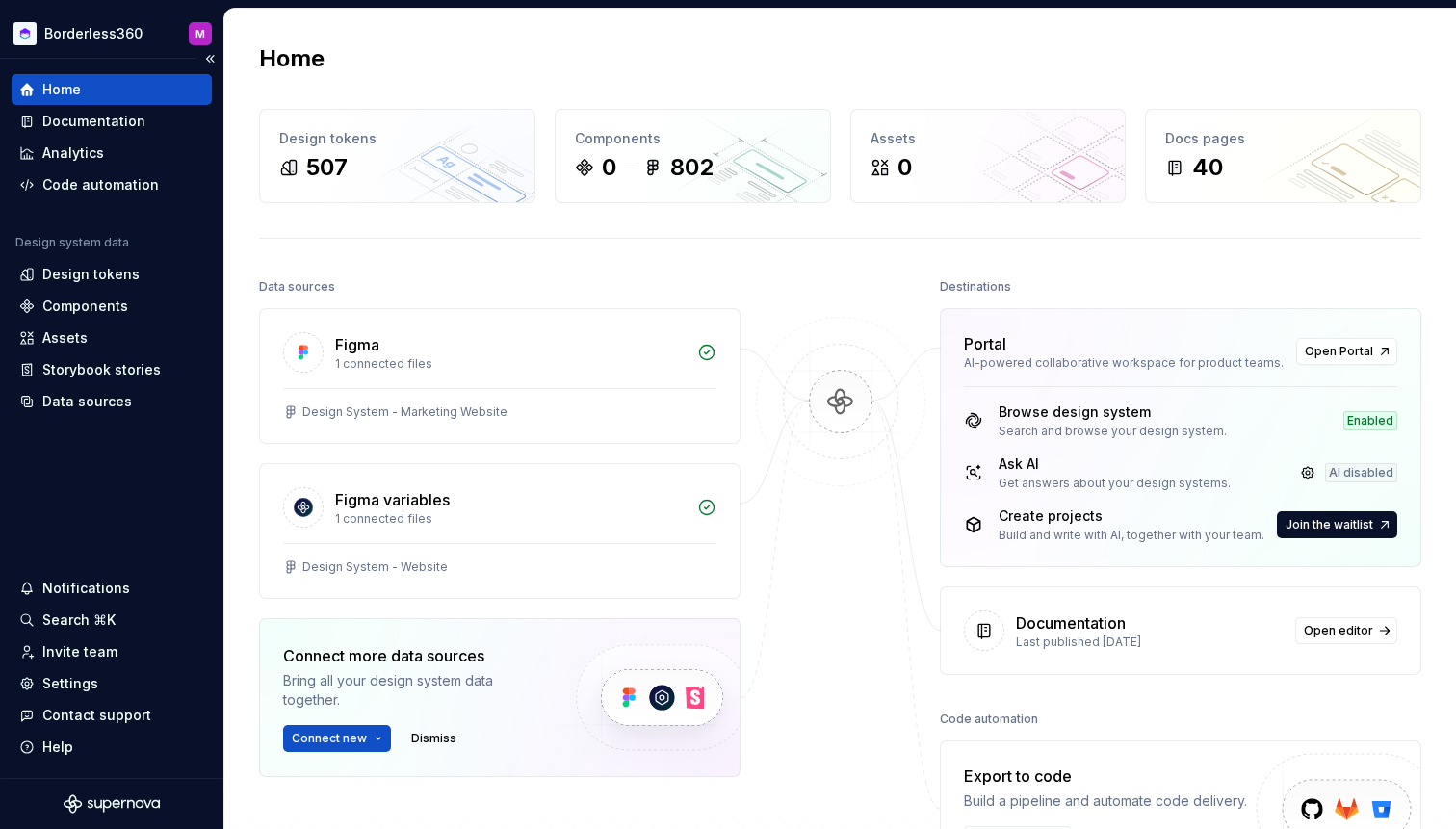
click at [92, 90] on div "Home" at bounding box center [111, 90] width 185 height 19
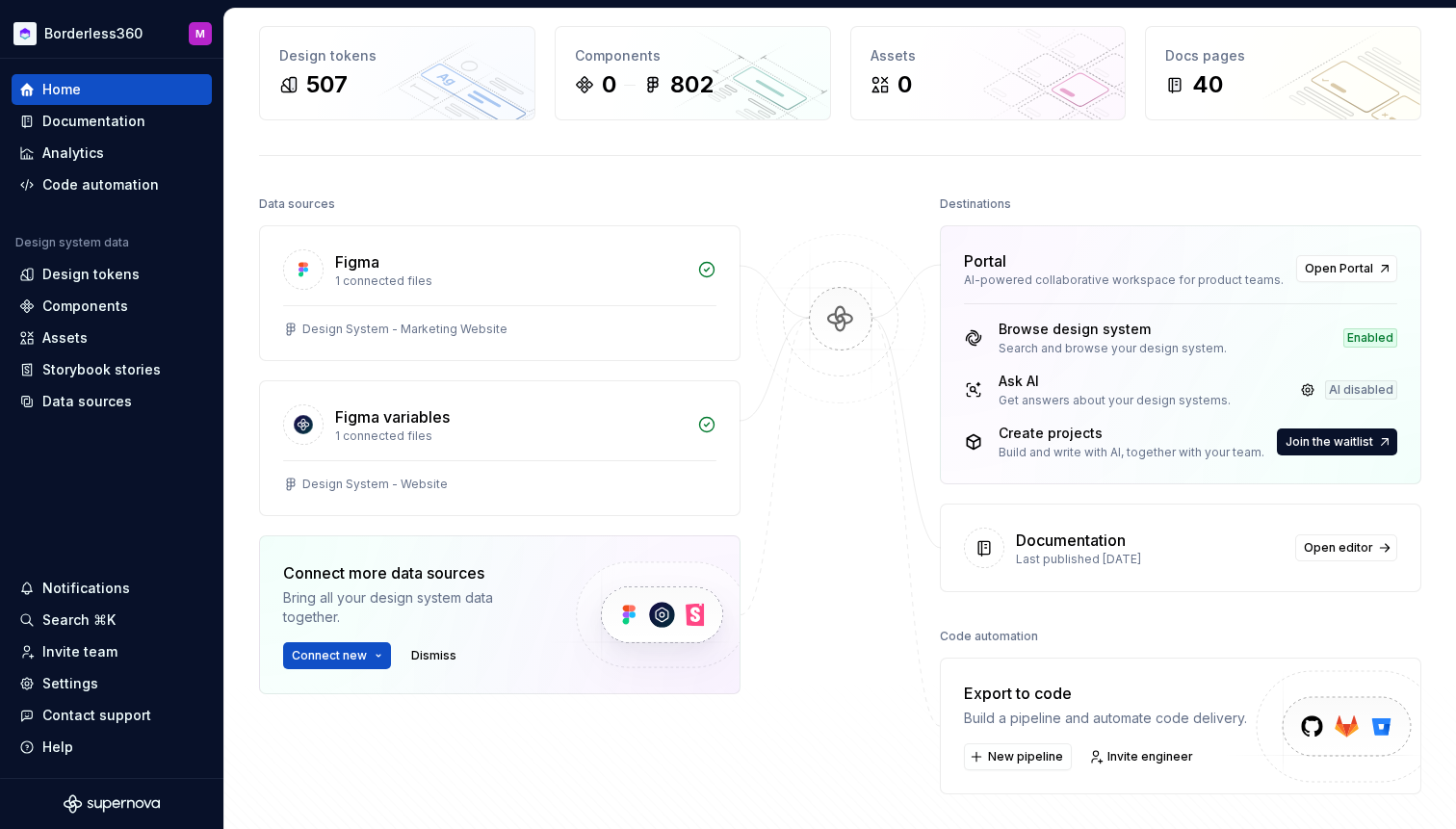
scroll to position [90, 0]
